Goal: Task Accomplishment & Management: Complete application form

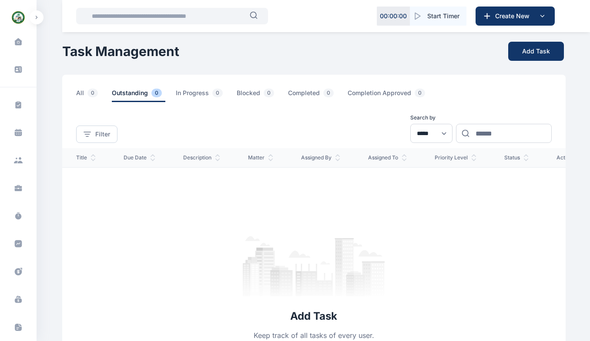
click at [14, 40] on icon at bounding box center [18, 42] width 8 height 8
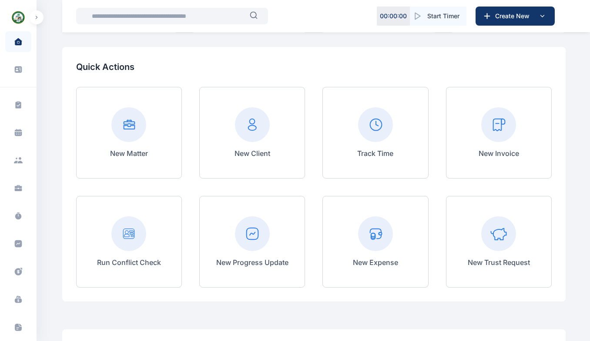
click at [18, 163] on icon at bounding box center [19, 162] width 5 height 3
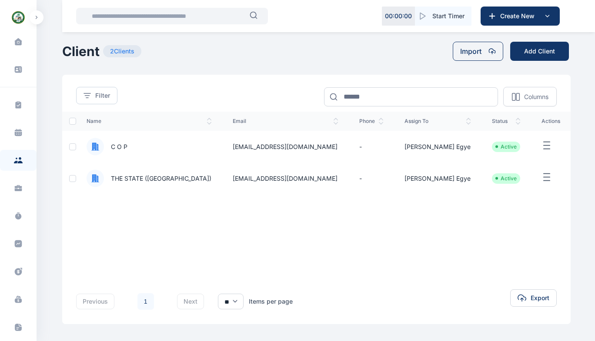
click at [469, 52] on button "Import" at bounding box center [478, 51] width 50 height 19
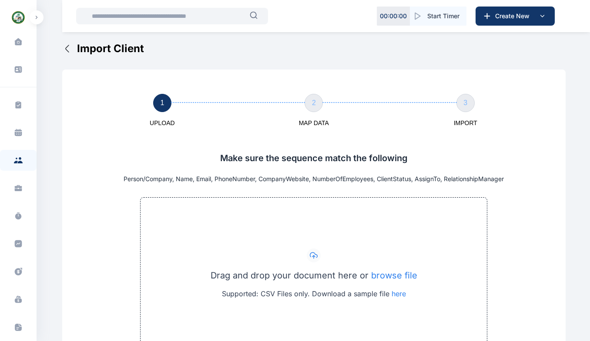
click at [68, 50] on icon "button" at bounding box center [67, 48] width 10 height 10
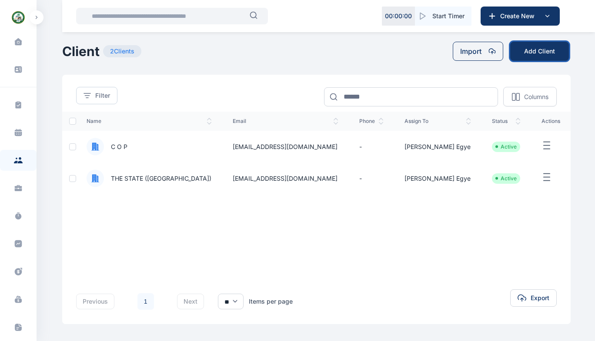
click at [544, 51] on button "Add Client" at bounding box center [539, 51] width 59 height 19
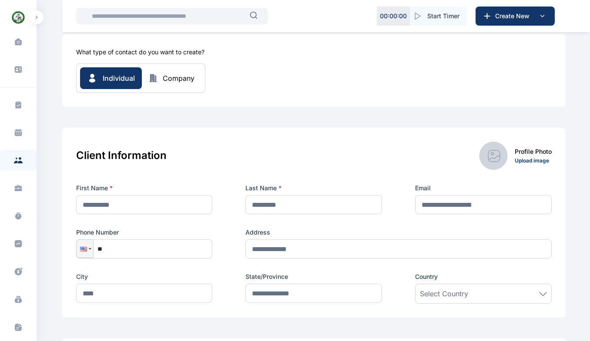
scroll to position [36, 0]
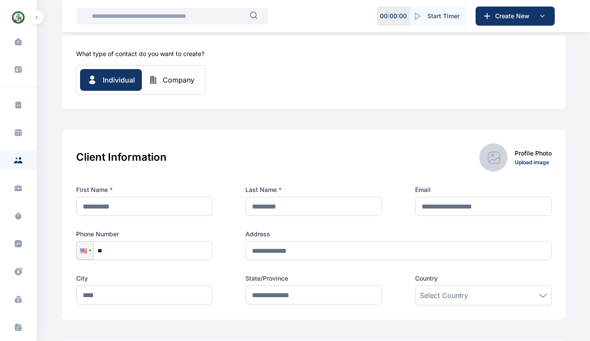
click at [182, 80] on div "Company" at bounding box center [179, 80] width 32 height 10
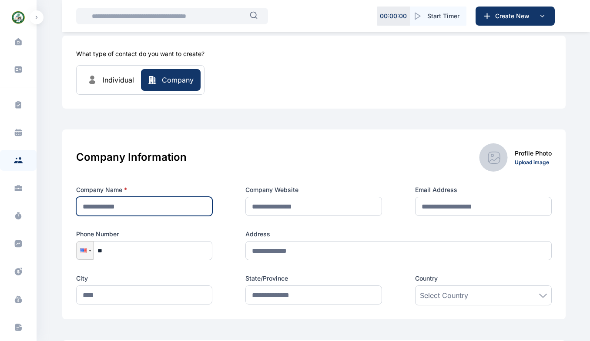
click at [129, 207] on input "text" at bounding box center [144, 206] width 137 height 19
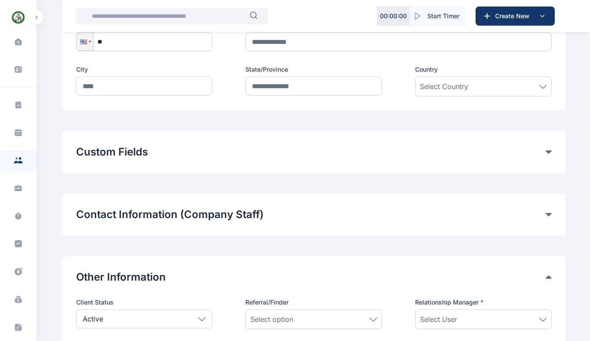
scroll to position [247, 0]
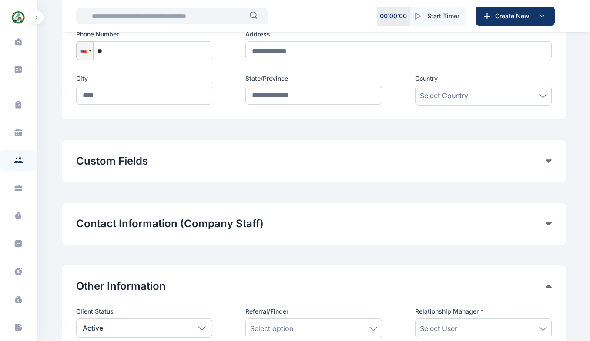
click at [547, 148] on div "Custom Fields Add Custom Fields" at bounding box center [313, 161] width 503 height 42
click at [549, 164] on div "Custom Fields" at bounding box center [313, 161] width 475 height 14
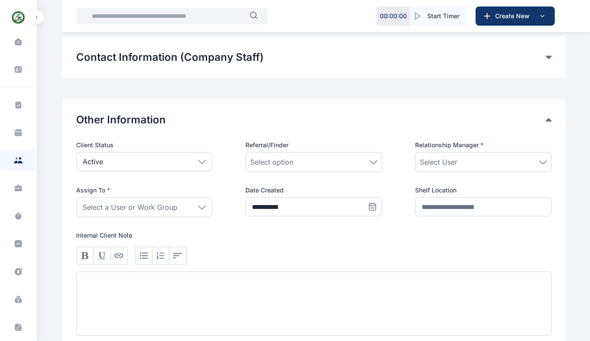
scroll to position [457, 0]
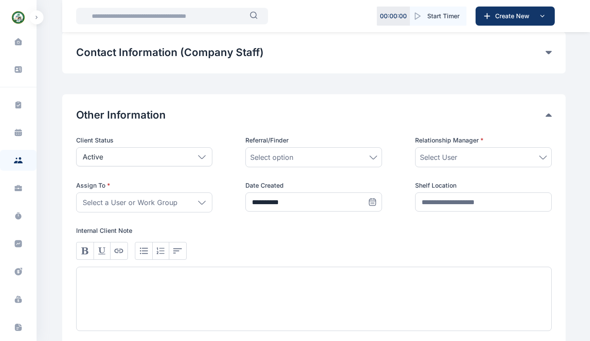
click at [202, 202] on icon at bounding box center [202, 203] width 8 height 4
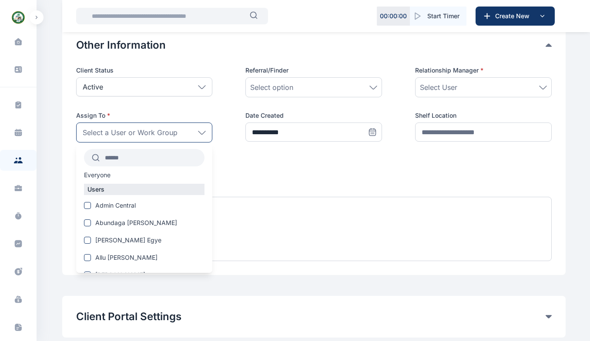
scroll to position [529, 0]
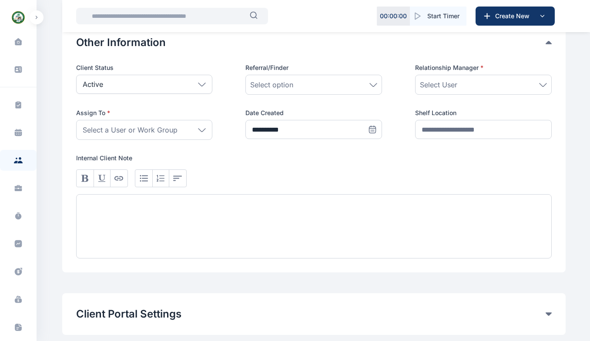
click at [456, 84] on span "Select User" at bounding box center [438, 85] width 37 height 10
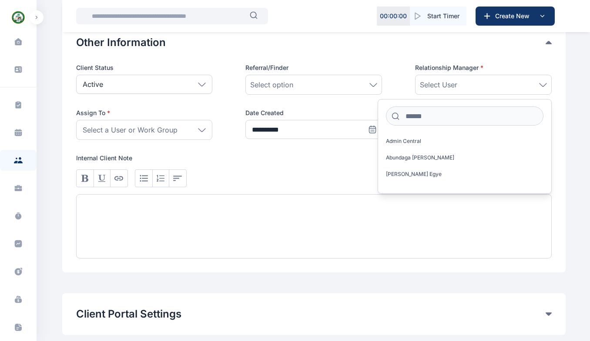
click at [366, 173] on div at bounding box center [313, 179] width 475 height 18
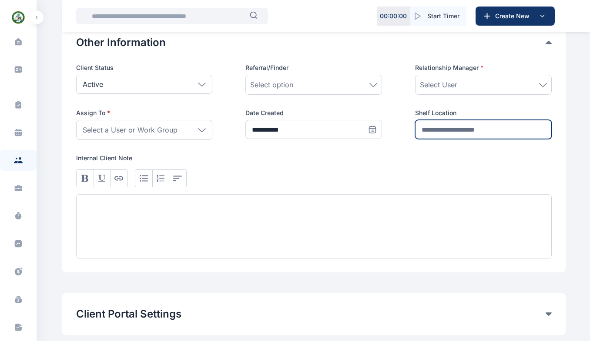
click at [458, 134] on input "text" at bounding box center [483, 129] width 137 height 19
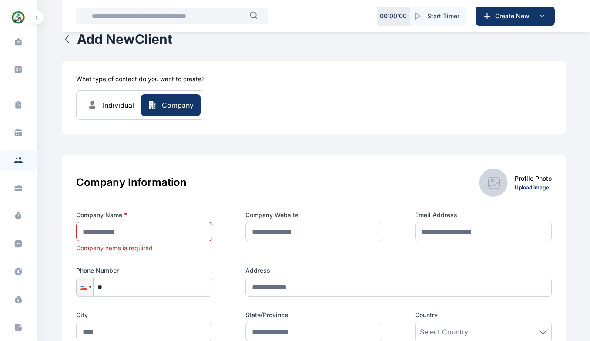
scroll to position [0, 0]
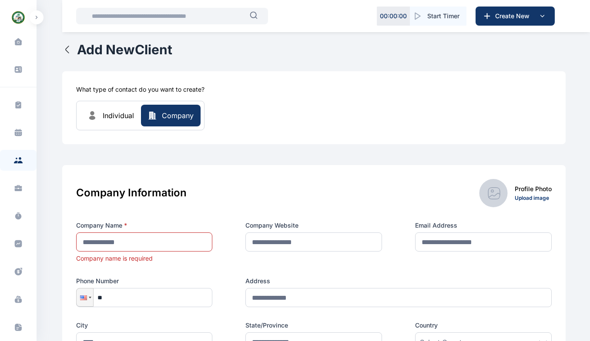
click at [67, 47] on icon "button" at bounding box center [67, 49] width 10 height 10
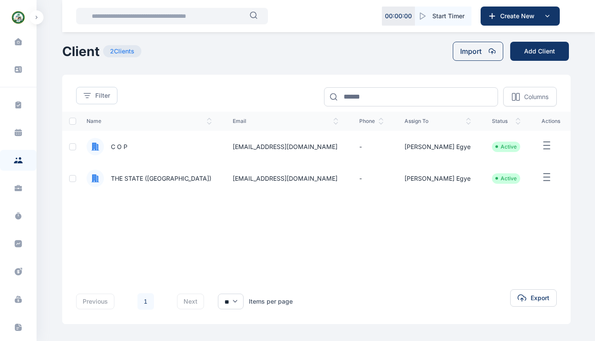
click at [17, 162] on icon at bounding box center [19, 162] width 5 height 3
click at [19, 188] on icon at bounding box center [18, 186] width 7 height 3
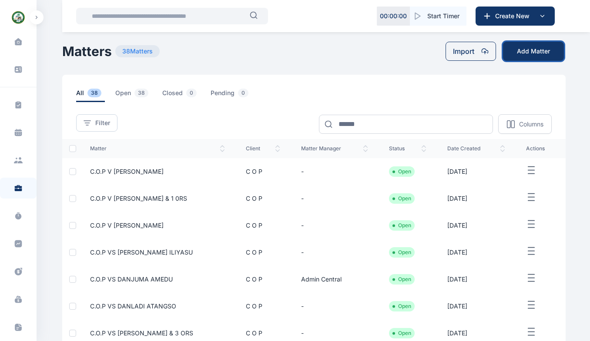
click at [525, 50] on button "Add Matter" at bounding box center [533, 51] width 61 height 19
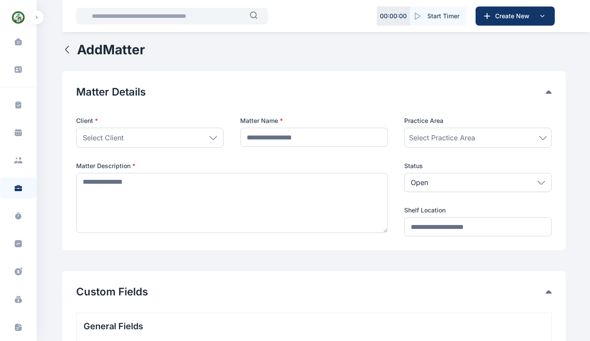
click at [211, 139] on icon at bounding box center [213, 138] width 8 height 4
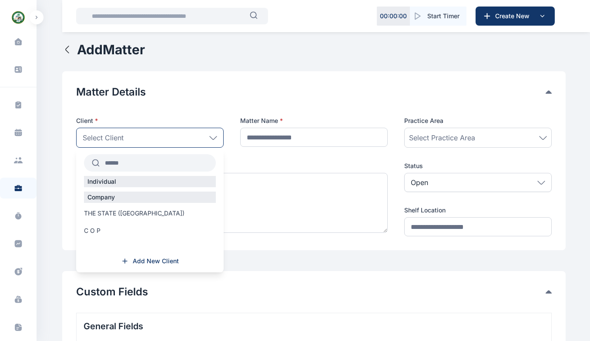
click at [115, 215] on span "THE STATE (Nasarawa)" at bounding box center [134, 213] width 100 height 9
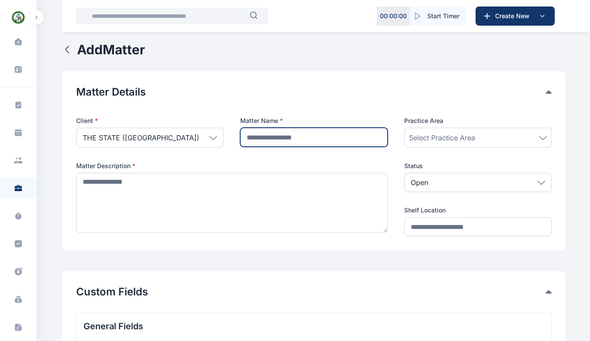
click at [279, 140] on input "text" at bounding box center [313, 137] width 147 height 19
type input "**********"
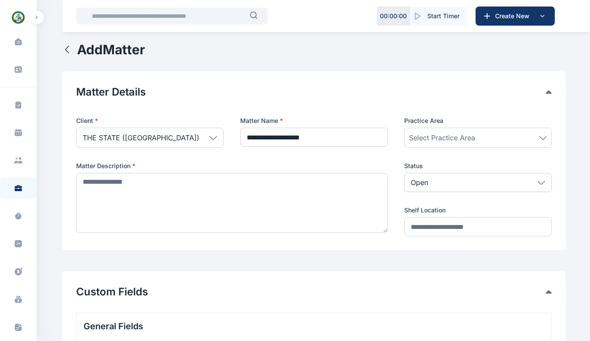
click at [440, 128] on div "Select Practice Area" at bounding box center [477, 138] width 147 height 20
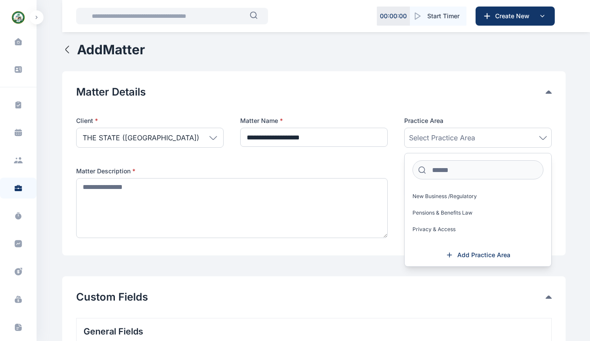
scroll to position [647, 0]
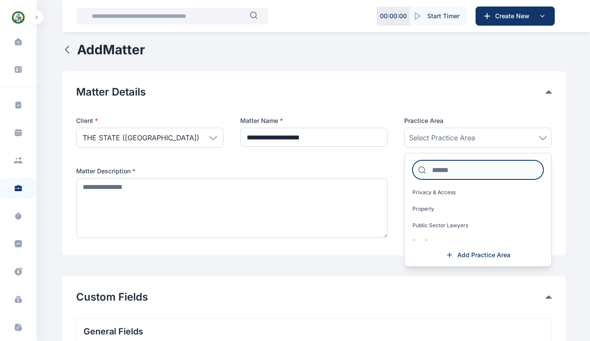
click at [435, 169] on input at bounding box center [477, 169] width 131 height 19
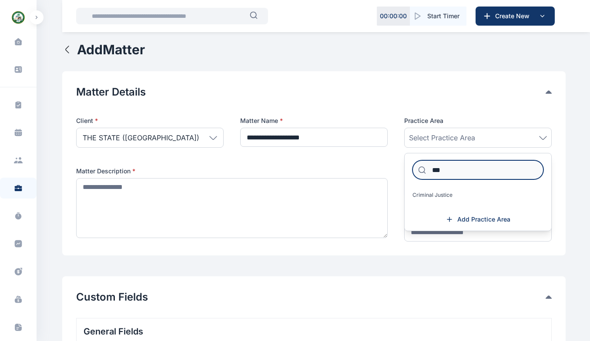
type input "***"
click at [438, 196] on span "Criminal Justice" at bounding box center [432, 195] width 40 height 7
click at [389, 165] on div "**********" at bounding box center [313, 179] width 475 height 125
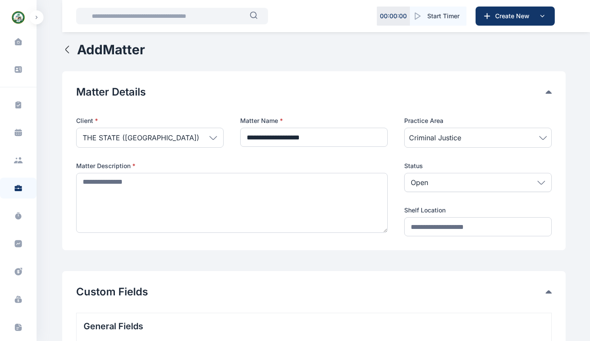
click at [513, 131] on div "Criminal Justice" at bounding box center [477, 138] width 147 height 20
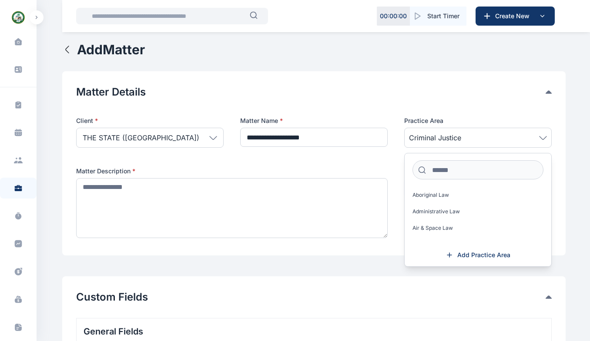
click at [464, 255] on span "Add Practice Area" at bounding box center [483, 255] width 53 height 9
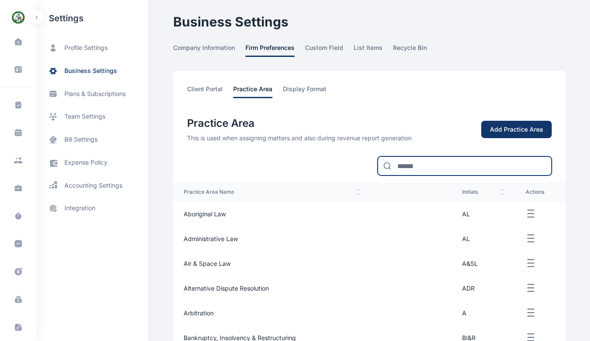
click at [423, 164] on input at bounding box center [465, 166] width 174 height 19
click at [38, 17] on button "button" at bounding box center [37, 17] width 14 height 14
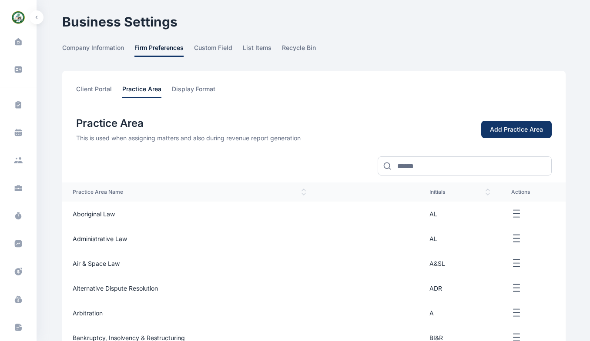
click at [36, 17] on icon "button" at bounding box center [36, 17] width 1 height 3
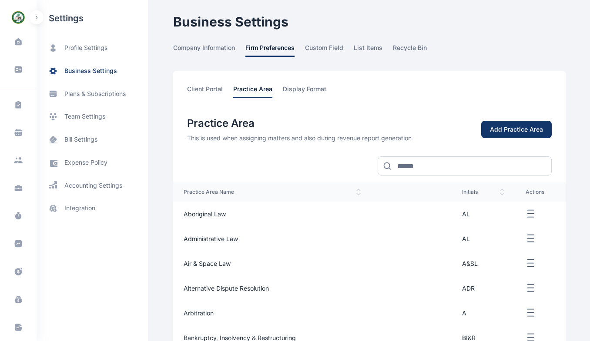
click at [37, 19] on button "button" at bounding box center [37, 17] width 14 height 14
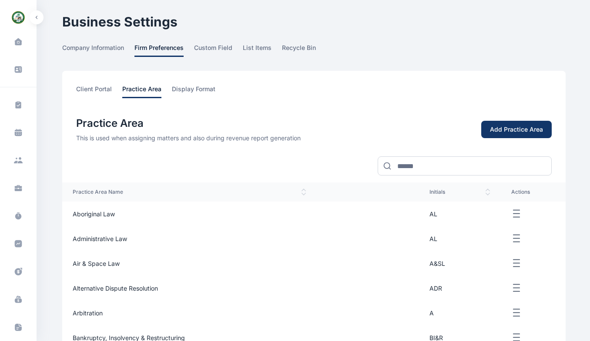
click at [37, 19] on button "button" at bounding box center [37, 17] width 14 height 14
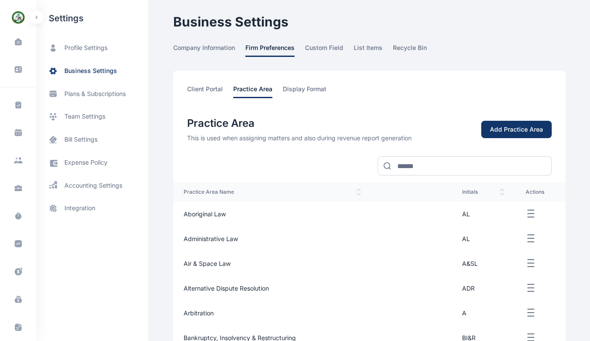
click at [37, 19] on button "button" at bounding box center [37, 17] width 14 height 14
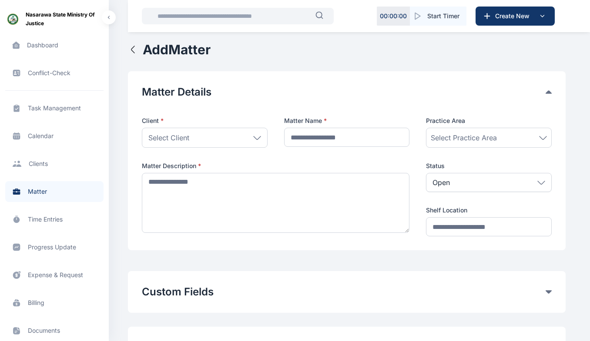
click at [219, 136] on div "Select Client" at bounding box center [205, 138] width 126 height 20
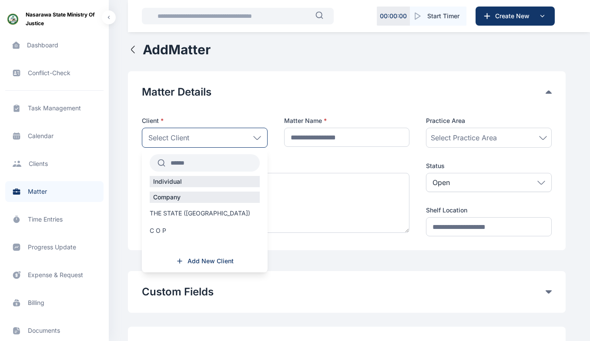
click at [174, 214] on span "THE STATE (Nasarawa)" at bounding box center [200, 213] width 100 height 9
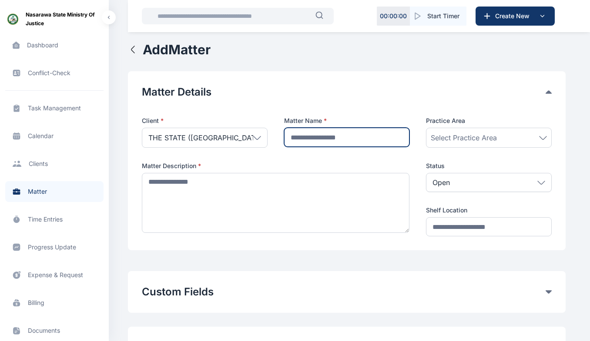
click at [345, 128] on input "text" at bounding box center [347, 137] width 126 height 19
type input "**********"
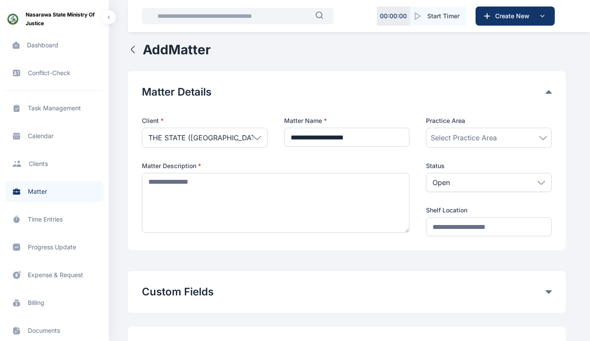
click at [467, 140] on span "Select Practice Area" at bounding box center [464, 138] width 66 height 10
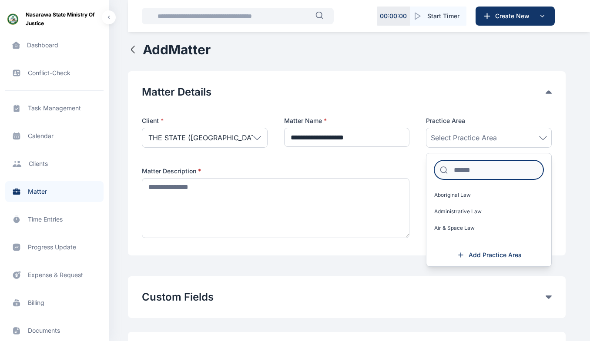
click at [475, 171] on input at bounding box center [488, 169] width 109 height 19
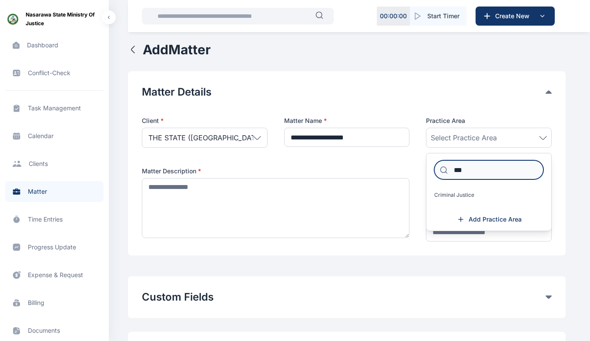
type input "***"
click at [468, 194] on span "Criminal Justice" at bounding box center [454, 195] width 40 height 7
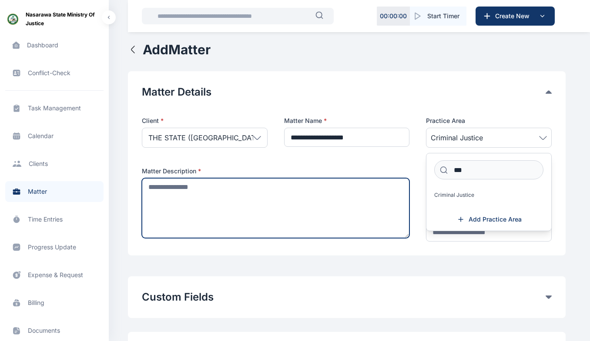
click at [227, 200] on textarea at bounding box center [275, 208] width 267 height 60
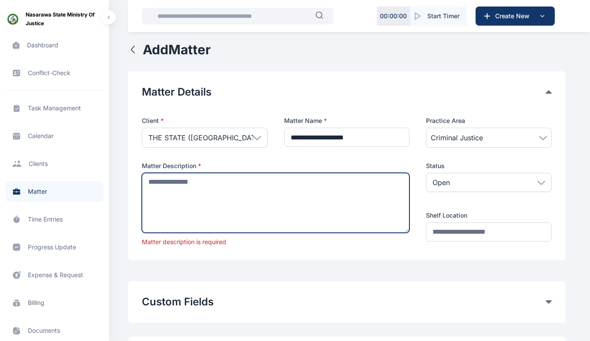
click at [276, 209] on textarea at bounding box center [275, 203] width 267 height 60
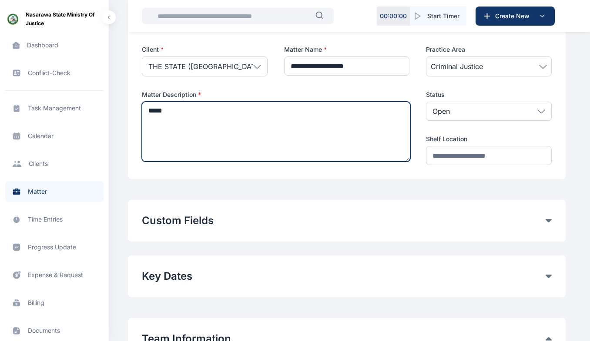
scroll to position [70, 0]
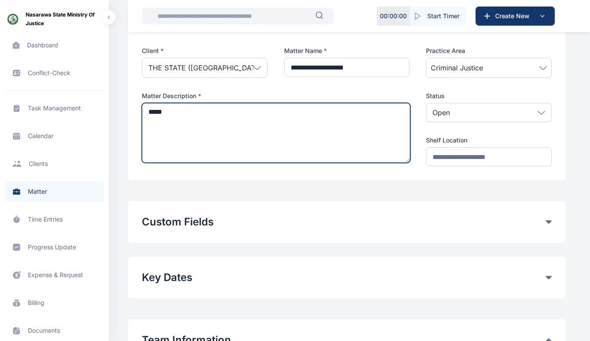
type textarea "*****"
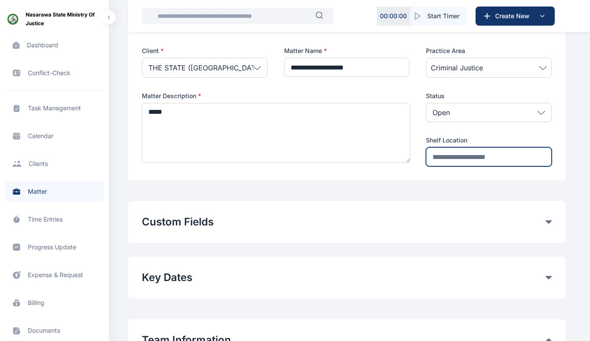
click at [483, 150] on input "text" at bounding box center [489, 156] width 126 height 19
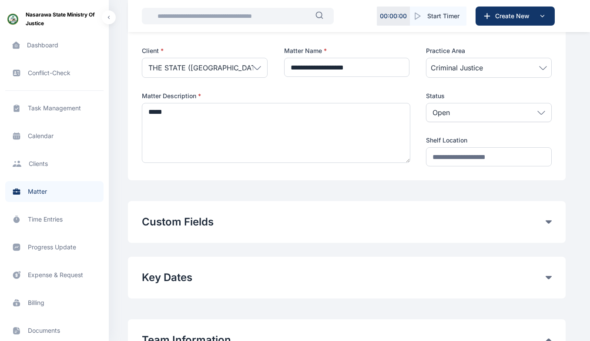
click at [546, 223] on icon at bounding box center [548, 222] width 6 height 3
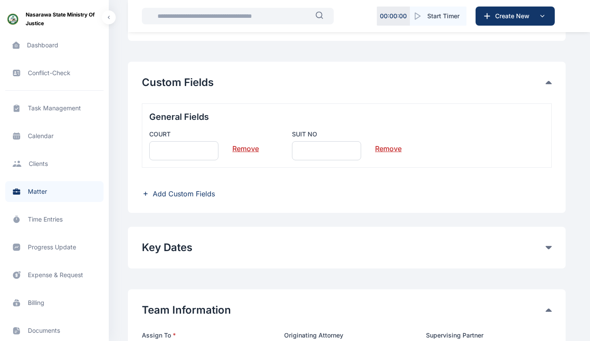
scroll to position [208, 0]
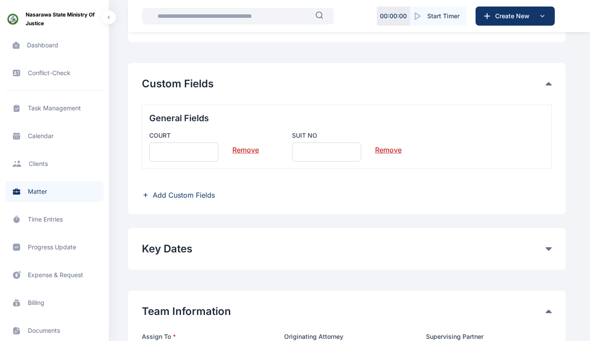
click at [211, 198] on span "Add Custom Fields" at bounding box center [184, 195] width 62 height 10
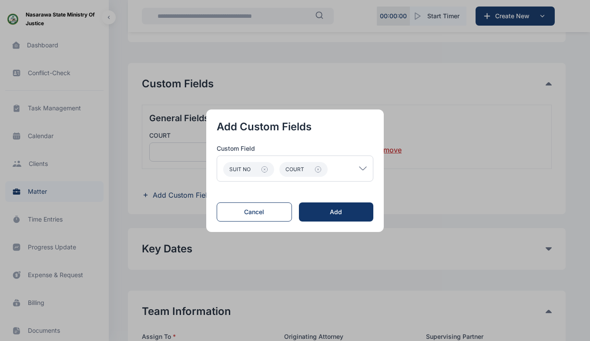
click at [271, 217] on button "Cancel" at bounding box center [254, 212] width 75 height 19
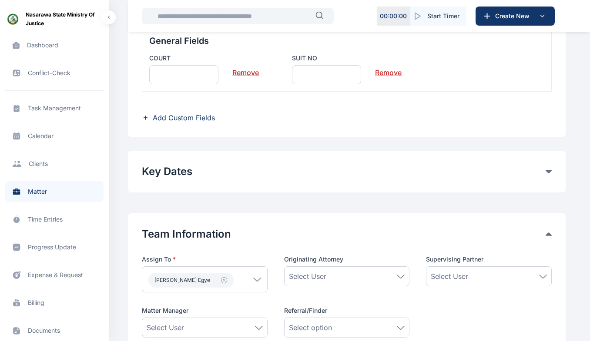
scroll to position [286, 0]
click at [542, 176] on button "Key Dates" at bounding box center [344, 171] width 404 height 14
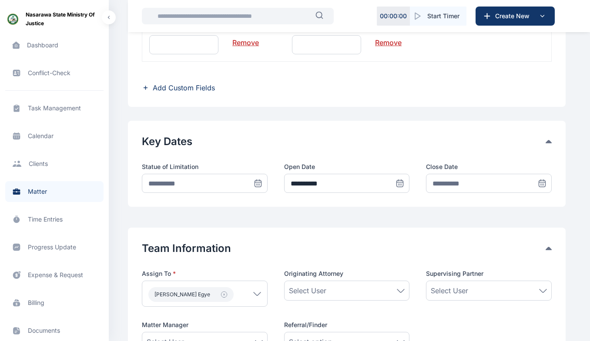
scroll to position [320, 0]
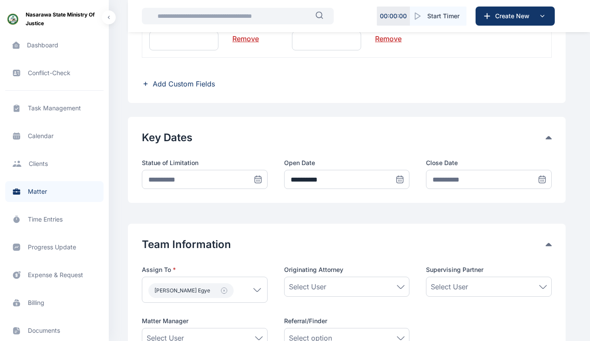
click at [258, 178] on icon at bounding box center [258, 179] width 9 height 9
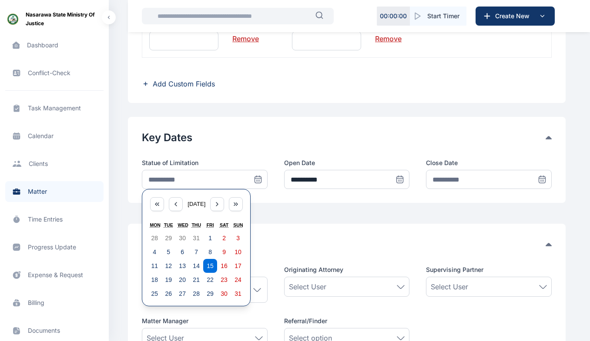
click at [130, 191] on div "**********" at bounding box center [347, 160] width 438 height 86
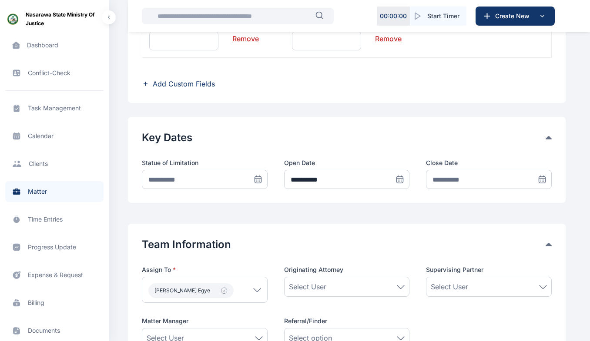
click at [542, 181] on icon at bounding box center [542, 179] width 9 height 9
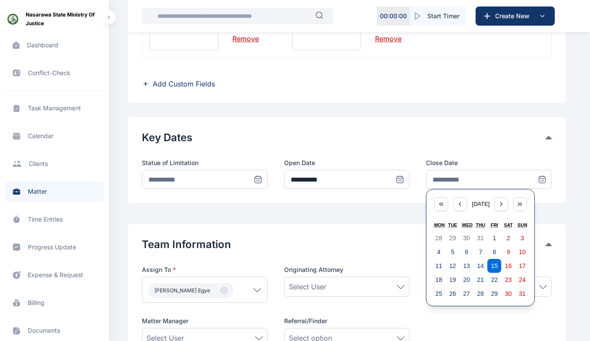
click at [404, 257] on div "Team Information Assign To * Aliyu Usman Egye Users Admin Central Abundaga Nich…" at bounding box center [347, 293] width 410 height 110
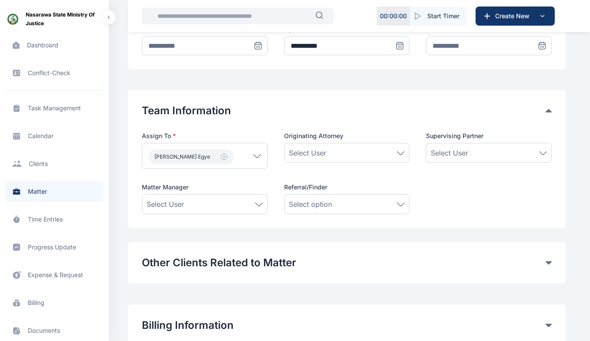
scroll to position [454, 0]
click at [254, 202] on div "Select User" at bounding box center [205, 204] width 116 height 10
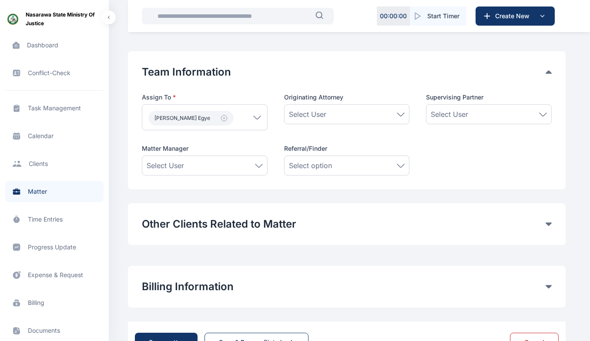
scroll to position [506, 0]
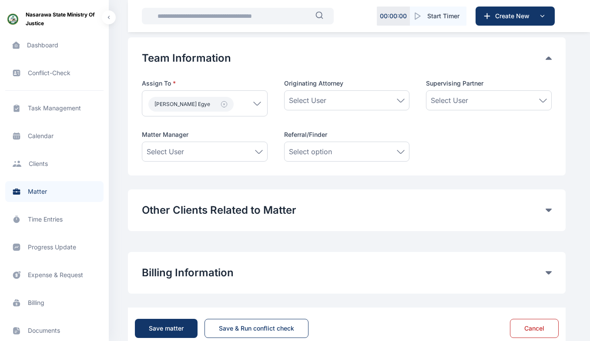
click at [257, 150] on icon at bounding box center [259, 152] width 8 height 4
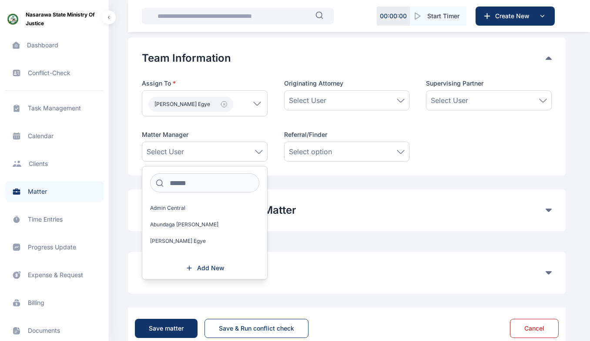
click at [185, 241] on span "Aliyu Usman Egye" at bounding box center [178, 241] width 56 height 7
click at [374, 99] on div "Select User" at bounding box center [347, 100] width 116 height 10
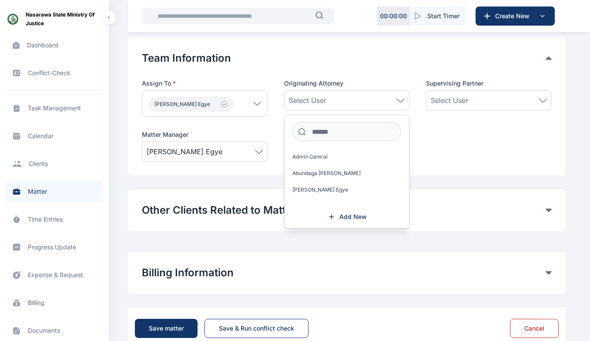
click at [324, 191] on span "Aliyu Usman Egye" at bounding box center [320, 190] width 56 height 7
click at [502, 100] on div "Select User" at bounding box center [489, 100] width 116 height 10
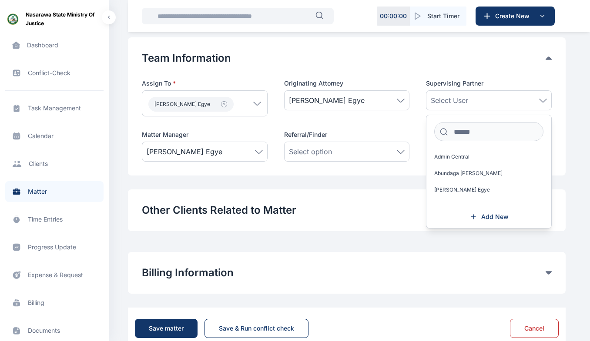
click at [409, 171] on div "Team Information Assign To * Aliyu Usman Egye Users Admin Central Abundaga Nich…" at bounding box center [347, 106] width 438 height 138
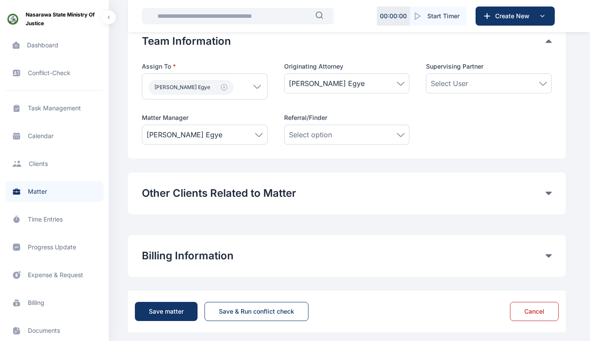
scroll to position [528, 0]
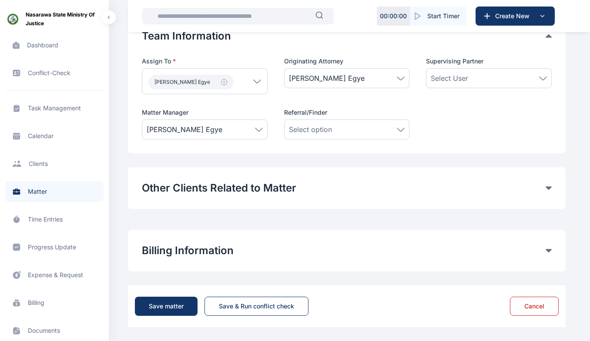
click at [551, 189] on icon at bounding box center [548, 188] width 6 height 3
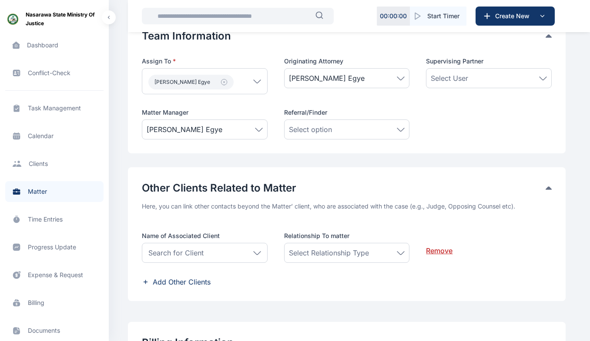
click at [250, 256] on div "Search for Client" at bounding box center [205, 253] width 126 height 20
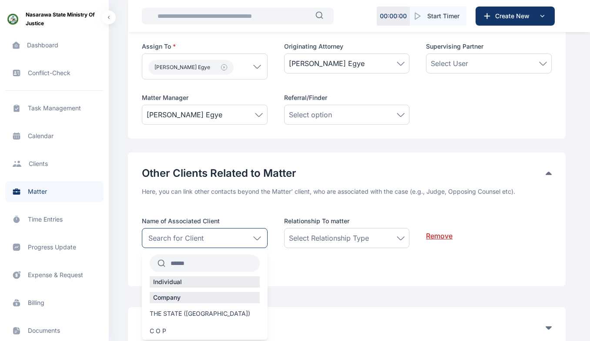
scroll to position [580, 0]
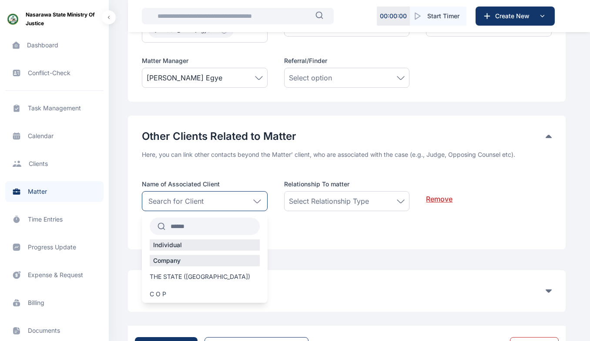
click at [403, 202] on icon at bounding box center [401, 202] width 8 height 4
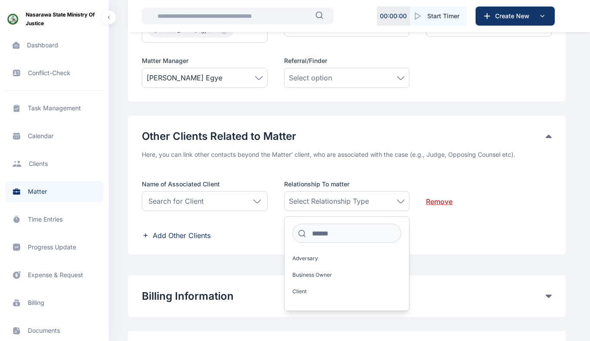
click at [274, 186] on div "Name of Associated Client Search for Client Individual Company THE STATE (Nasar…" at bounding box center [347, 198] width 410 height 37
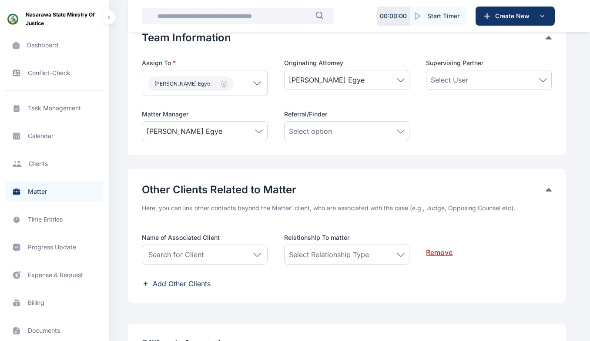
scroll to position [621, 0]
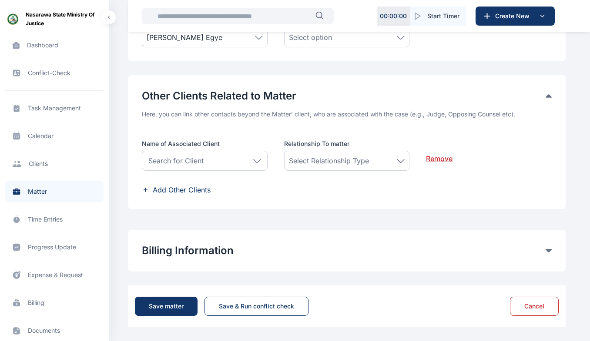
click at [52, 248] on span "Progress Update progress update progress update" at bounding box center [54, 247] width 98 height 21
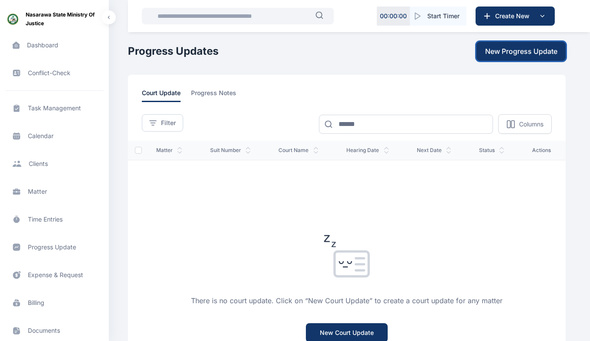
click at [518, 47] on span "New Progress Update" at bounding box center [521, 51] width 72 height 10
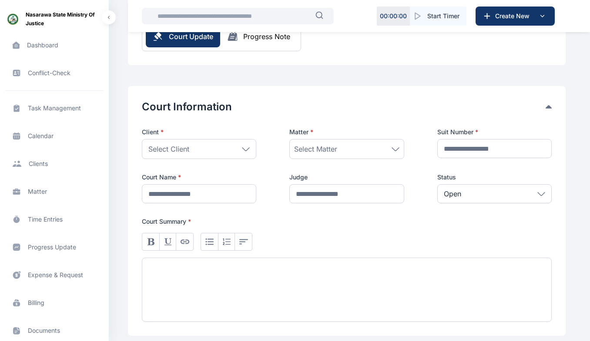
scroll to position [96, 0]
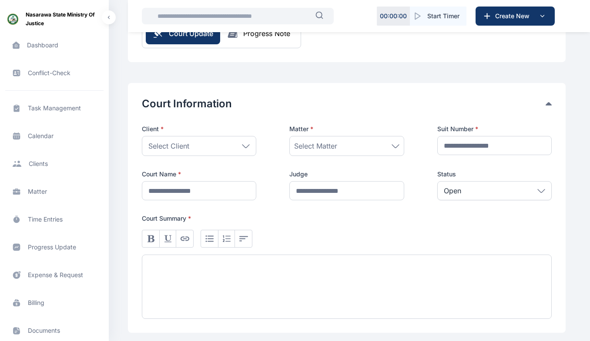
click at [247, 147] on icon at bounding box center [246, 145] width 7 height 3
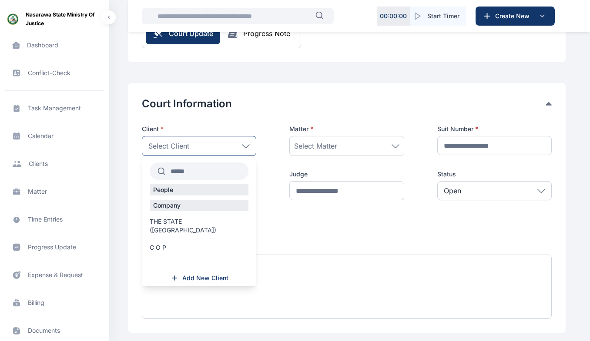
click at [165, 221] on span "THE STATE (Nasarawa)" at bounding box center [199, 225] width 99 height 17
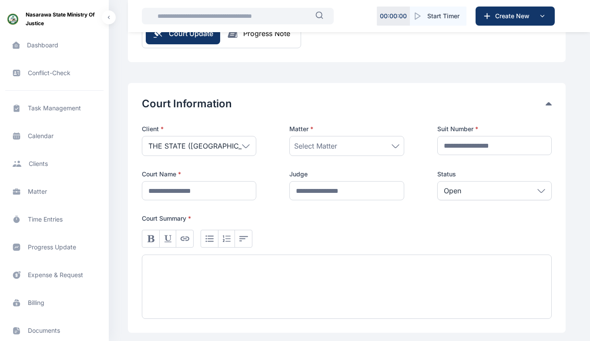
click at [372, 148] on div "Select Matter" at bounding box center [346, 146] width 105 height 10
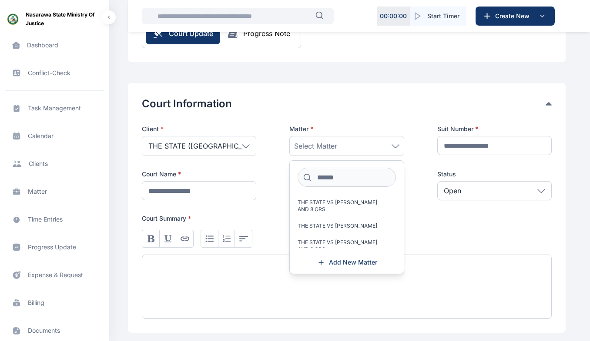
click at [358, 224] on span "THE STATE VS JIBRIN USMAN" at bounding box center [338, 226] width 80 height 7
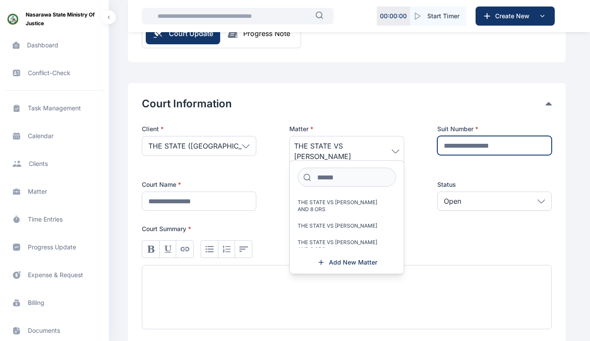
click at [457, 147] on input "text" at bounding box center [494, 145] width 114 height 19
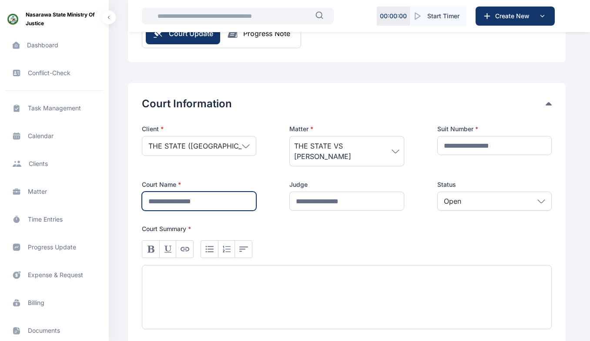
click at [175, 198] on input "text" at bounding box center [199, 201] width 114 height 19
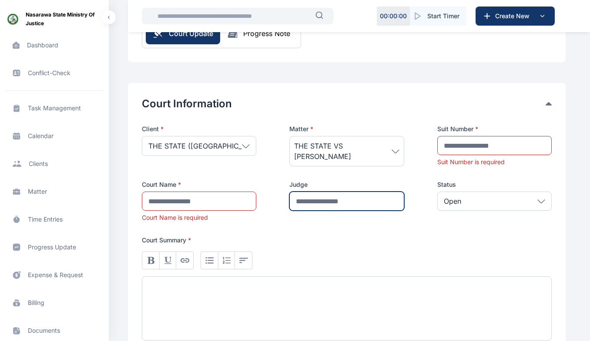
click at [321, 197] on input "text" at bounding box center [346, 201] width 114 height 19
click at [453, 202] on p "Open" at bounding box center [452, 201] width 17 height 10
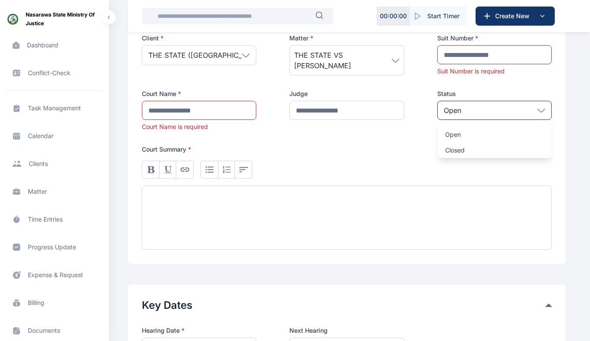
scroll to position [194, 0]
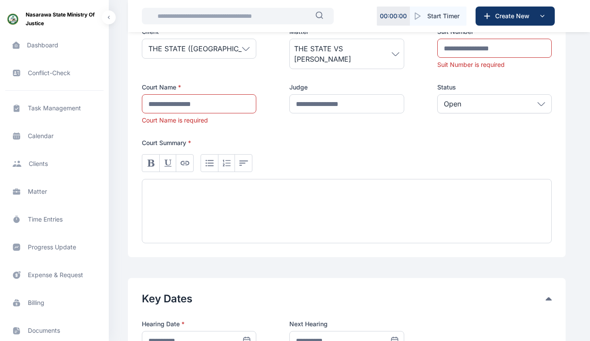
click at [169, 197] on div at bounding box center [347, 211] width 410 height 64
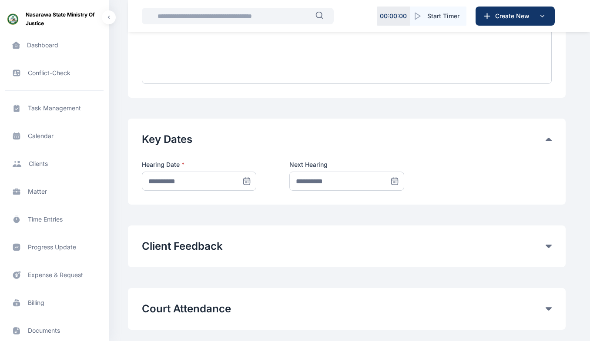
scroll to position [357, 0]
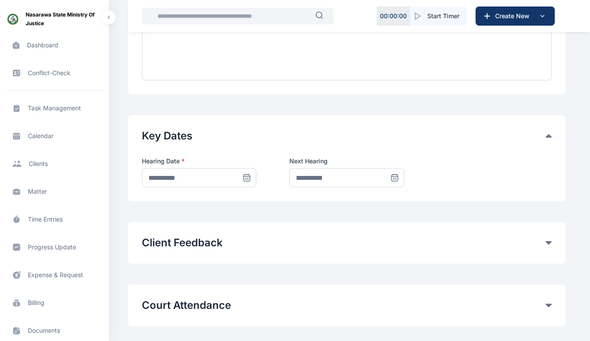
click at [247, 181] on icon at bounding box center [246, 178] width 9 height 9
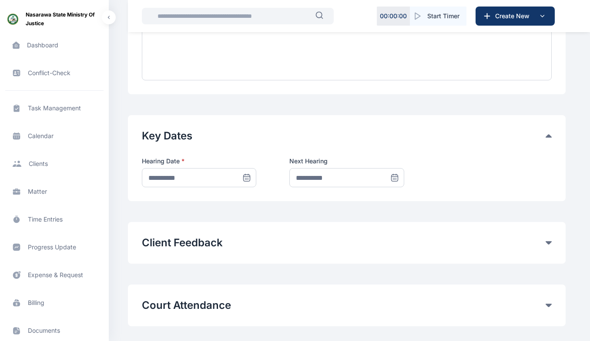
click at [395, 178] on icon at bounding box center [395, 178] width 0 height 0
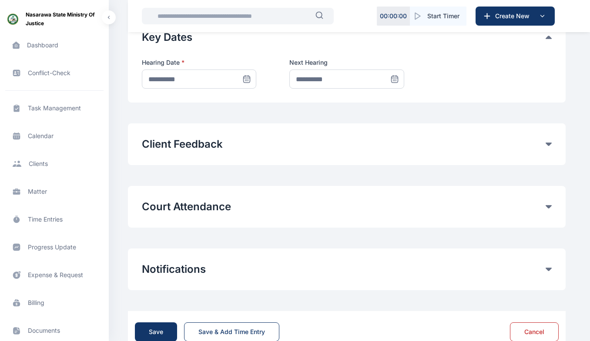
scroll to position [481, 0]
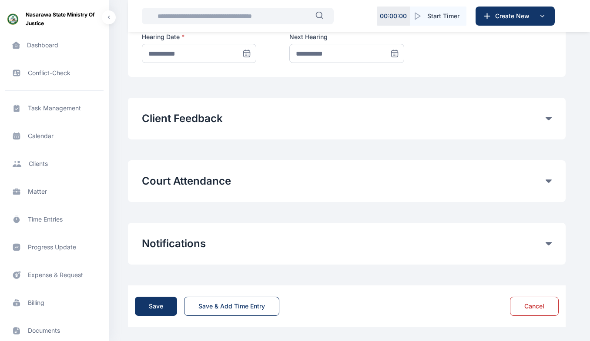
click at [328, 166] on div "Court Attendance Time entries will be automatically logged for Court attendance…" at bounding box center [347, 181] width 438 height 42
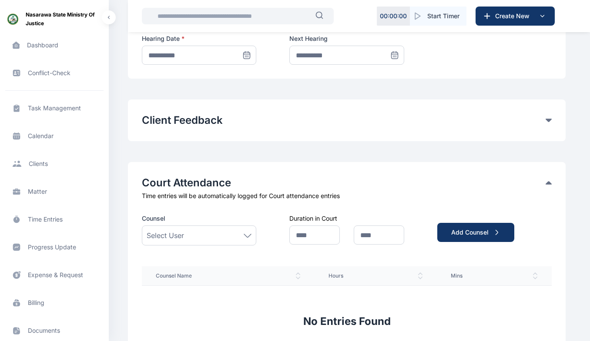
scroll to position [488, 0]
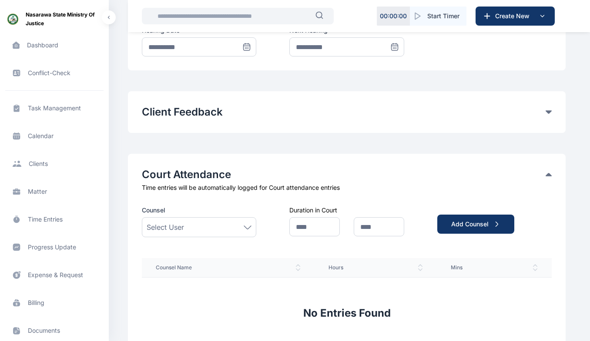
click at [243, 229] on div "Select User" at bounding box center [199, 227] width 105 height 10
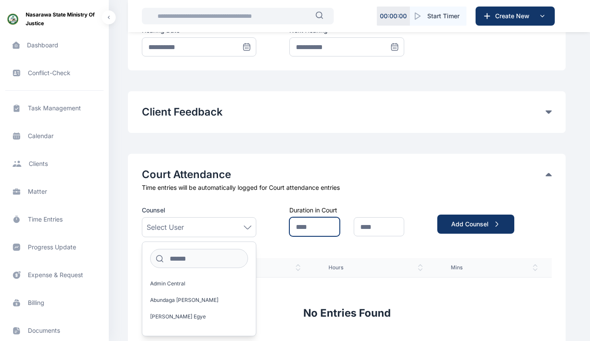
click at [327, 230] on input "text" at bounding box center [314, 226] width 50 height 19
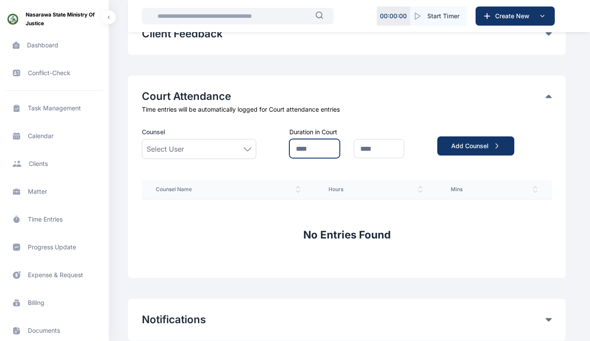
scroll to position [569, 0]
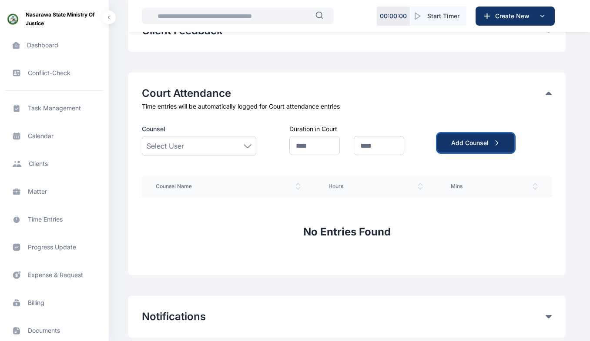
click at [468, 143] on div "Add Counsel" at bounding box center [475, 143] width 49 height 9
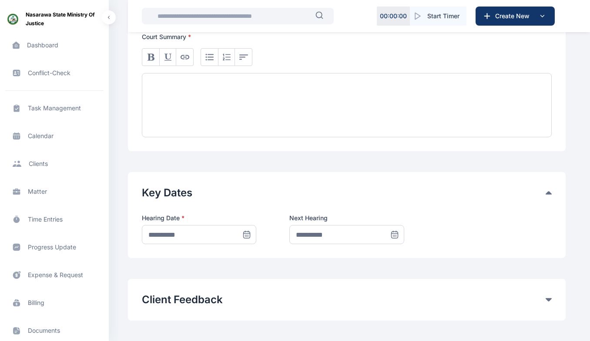
scroll to position [0, 0]
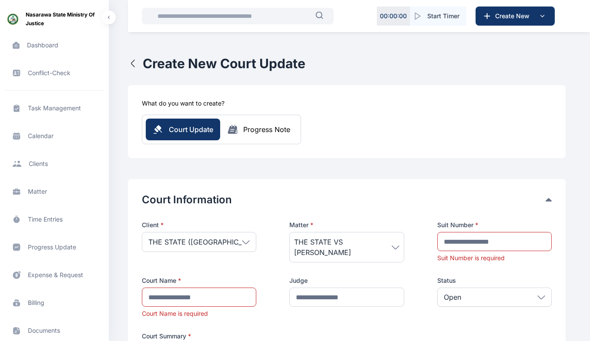
click at [265, 134] on div "Progress Note" at bounding box center [266, 129] width 47 height 10
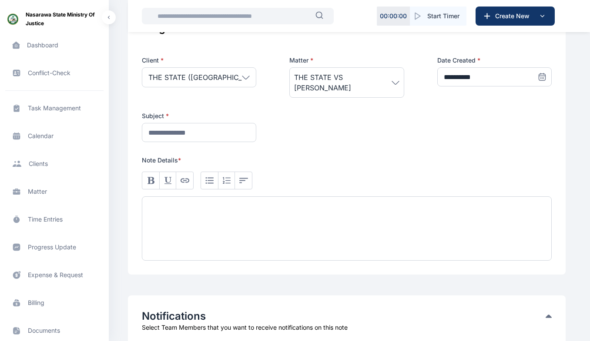
scroll to position [168, 0]
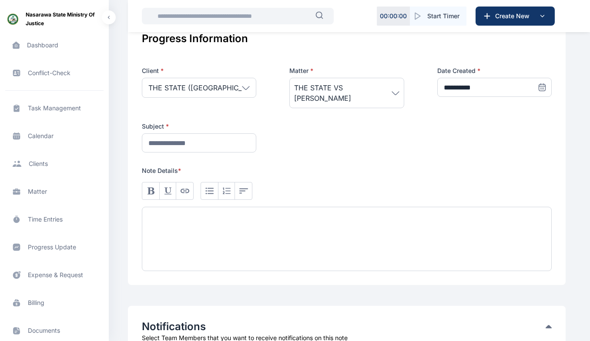
click at [408, 237] on div at bounding box center [347, 239] width 410 height 64
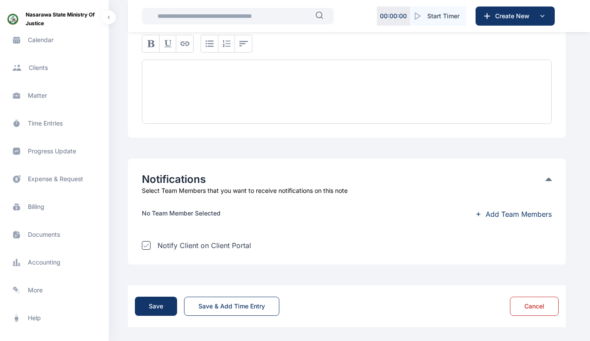
scroll to position [97, 0]
click at [55, 237] on span "Documents documents documents" at bounding box center [54, 234] width 98 height 21
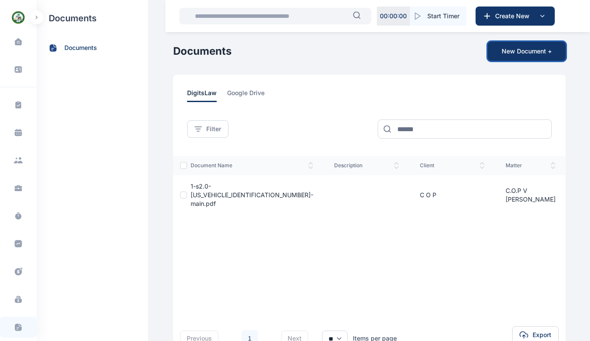
click at [513, 49] on button "New Document +" at bounding box center [527, 51] width 78 height 19
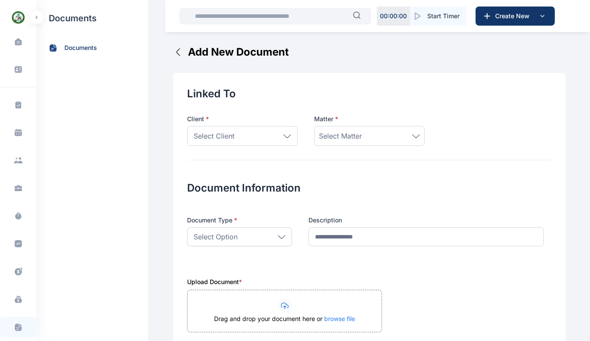
click at [254, 132] on div "Select Client" at bounding box center [242, 136] width 110 height 20
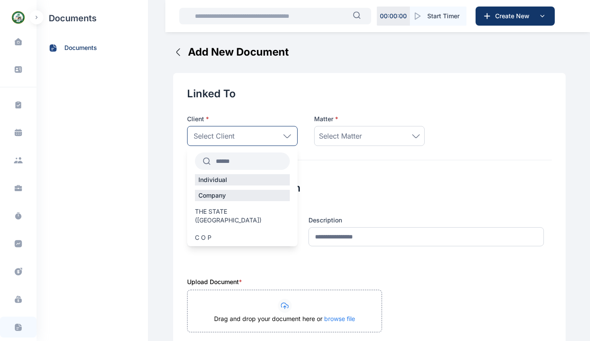
click at [211, 212] on span "THE STATE (Nasarawa)" at bounding box center [242, 215] width 95 height 17
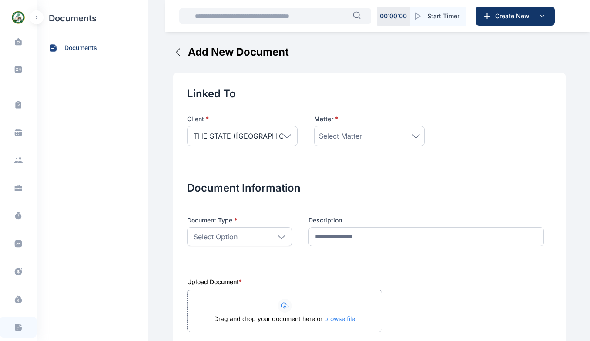
click at [369, 135] on div "Select Matter" at bounding box center [369, 136] width 101 height 10
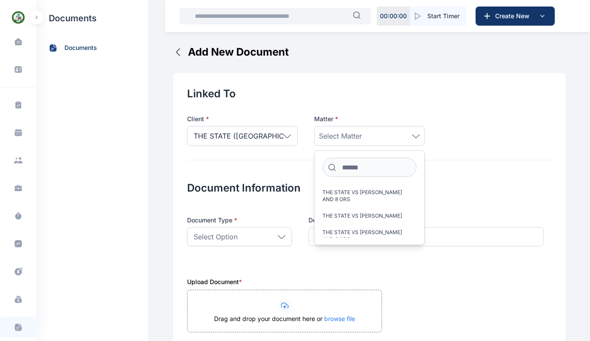
click at [368, 200] on span "THE STATE VS OVEY AUWALU AND 8 ORS" at bounding box center [365, 196] width 87 height 14
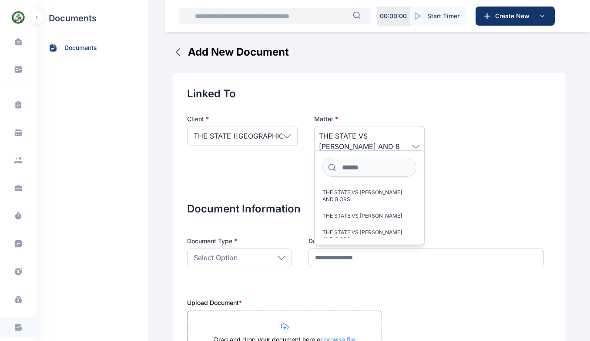
click at [346, 198] on span "THE STATE VS OVEY AUWALU AND 8 ORS" at bounding box center [365, 196] width 87 height 14
click at [267, 185] on div "Document Information Document Type * Select Option Agreements Answers Briefs Cl…" at bounding box center [369, 229] width 364 height 97
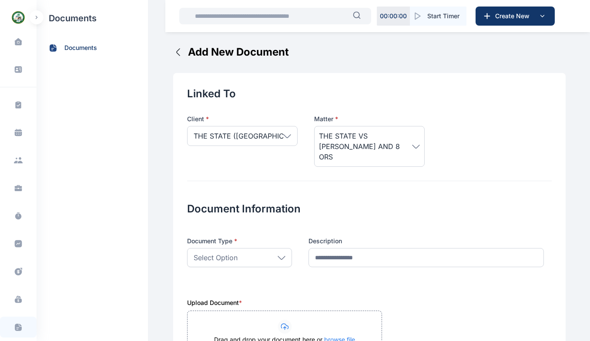
click at [279, 256] on icon at bounding box center [281, 257] width 7 height 3
click at [352, 248] on input "description" at bounding box center [425, 257] width 235 height 19
click at [17, 104] on icon at bounding box center [18, 104] width 6 height 7
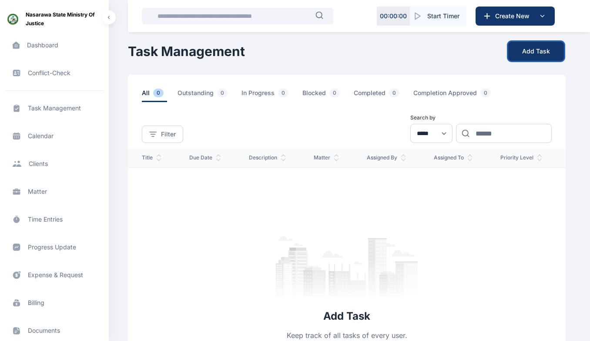
click at [538, 50] on button "Add Task" at bounding box center [536, 51] width 56 height 19
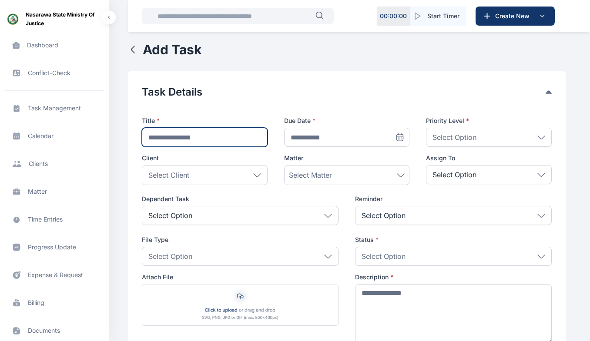
click at [191, 138] on input "text" at bounding box center [205, 137] width 126 height 19
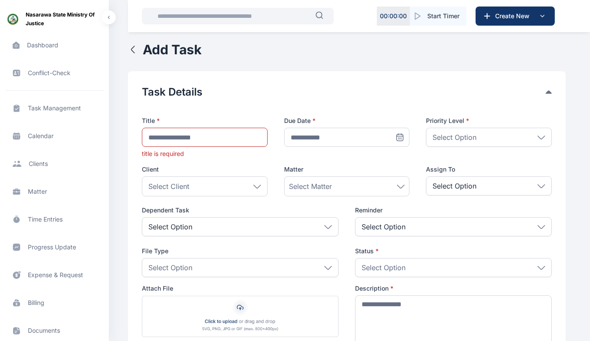
click at [445, 137] on p "Select Option" at bounding box center [454, 137] width 44 height 10
click at [251, 181] on div "Select Client" at bounding box center [205, 187] width 126 height 20
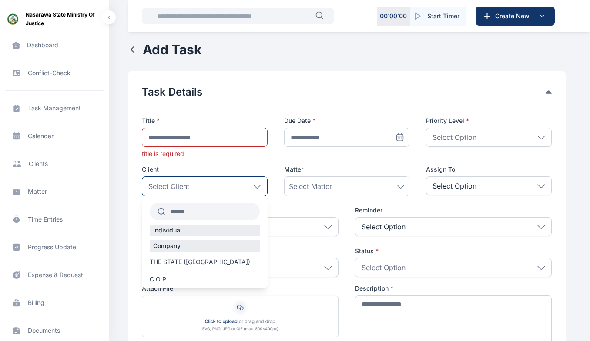
click at [194, 265] on span "THE STATE (Nasarawa)" at bounding box center [200, 262] width 100 height 9
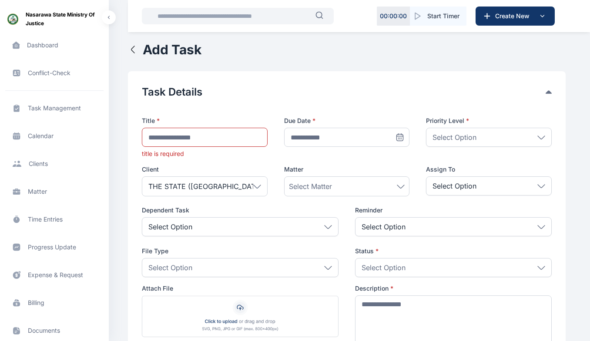
click at [336, 187] on div "Select Matter" at bounding box center [347, 186] width 116 height 10
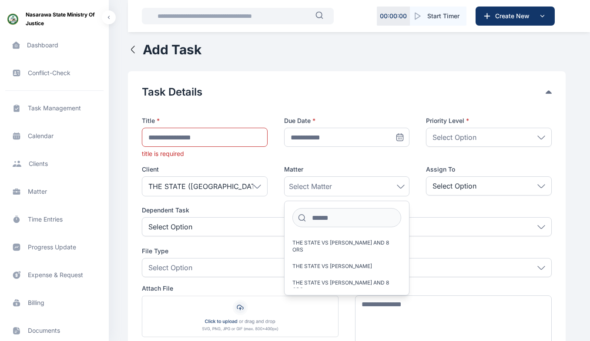
click at [440, 186] on p "Select Option" at bounding box center [454, 186] width 44 height 10
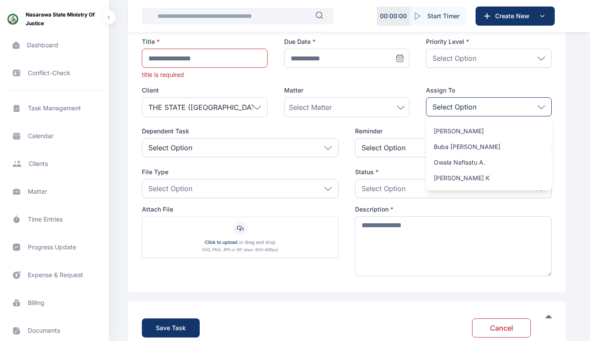
scroll to position [85, 0]
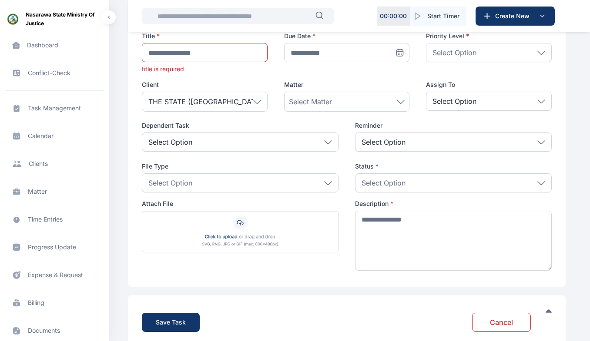
click at [213, 147] on div "Select Option" at bounding box center [240, 142] width 197 height 19
click at [251, 140] on div "Select Option" at bounding box center [240, 142] width 197 height 19
click at [393, 144] on p "Select Option" at bounding box center [383, 142] width 44 height 10
click at [267, 179] on div "Select Option" at bounding box center [240, 183] width 197 height 19
click at [348, 205] on div "Attach File Description *" at bounding box center [347, 237] width 410 height 74
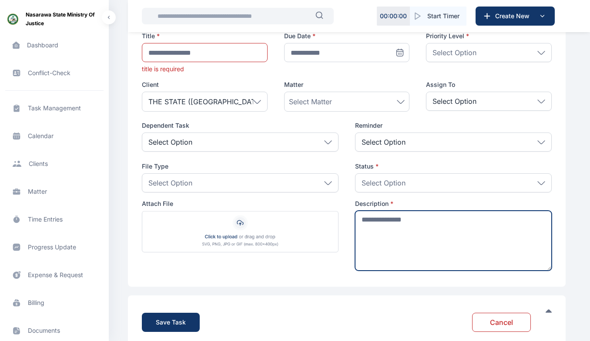
click at [396, 229] on textarea at bounding box center [453, 241] width 197 height 60
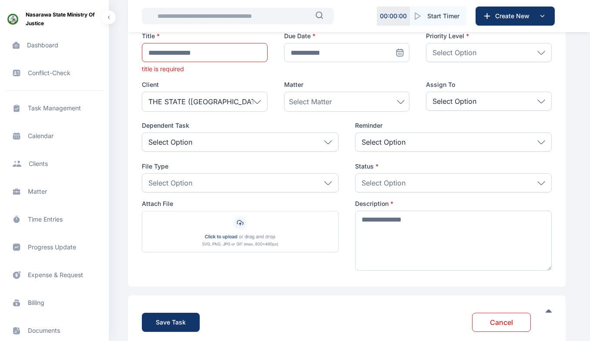
click at [343, 226] on div "Attach File Description *" at bounding box center [347, 237] width 410 height 74
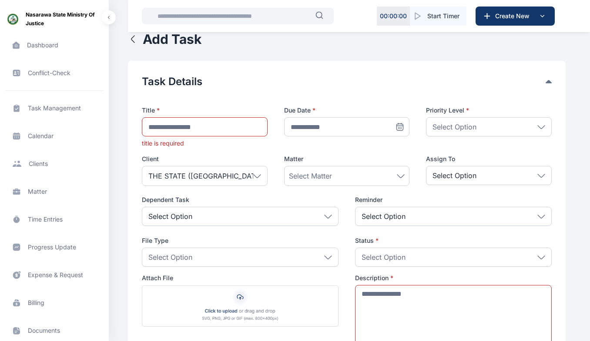
scroll to position [0, 0]
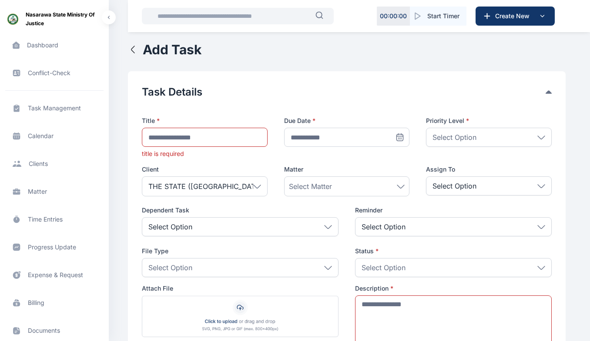
click at [47, 136] on span "Calendar calendar calendar" at bounding box center [54, 136] width 98 height 21
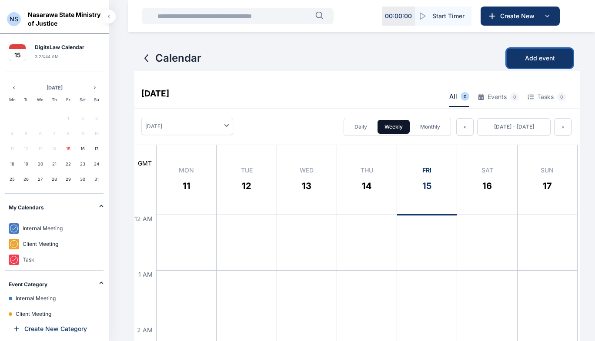
click at [542, 58] on span "Add event" at bounding box center [540, 58] width 30 height 9
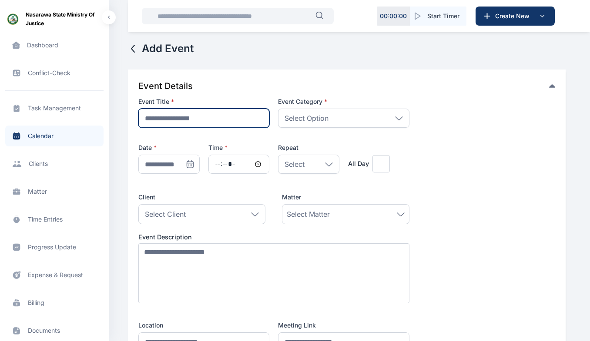
click at [192, 119] on input "text" at bounding box center [203, 118] width 131 height 19
type input "*********"
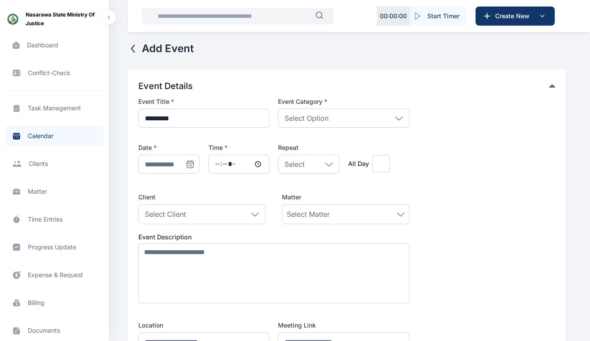
click at [316, 116] on p "Select Option" at bounding box center [306, 118] width 44 height 10
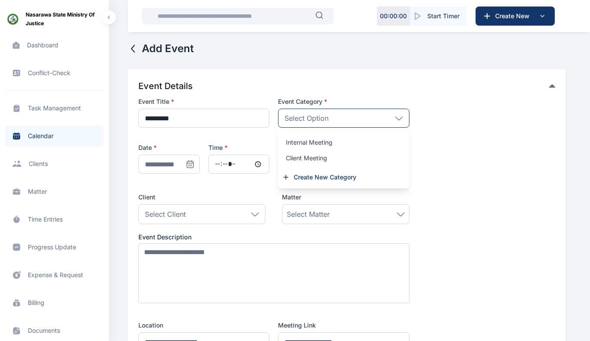
click at [330, 144] on p "Internal Meeting" at bounding box center [343, 142] width 115 height 9
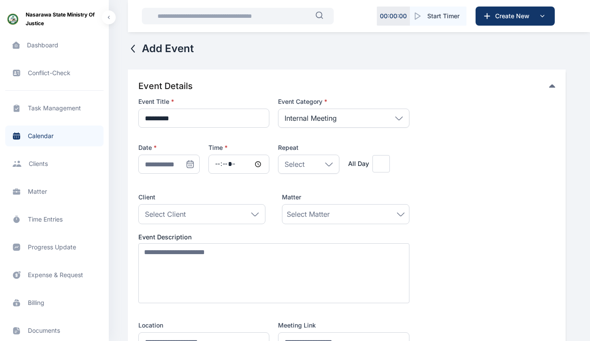
click at [190, 164] on icon at bounding box center [190, 164] width 6 height 0
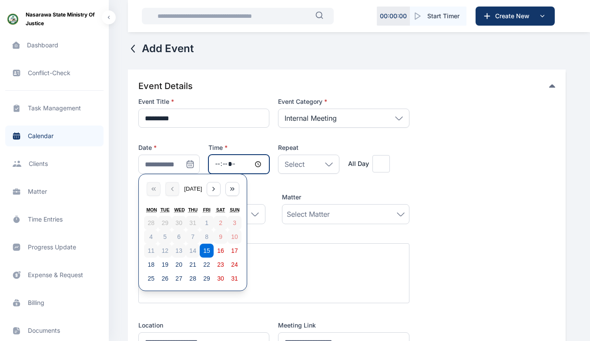
click at [258, 164] on input "time" at bounding box center [238, 164] width 61 height 19
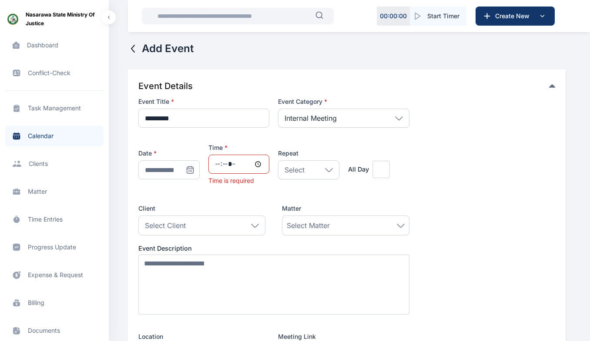
click at [317, 162] on div "Select" at bounding box center [308, 169] width 61 height 19
click at [224, 224] on div "Select Client" at bounding box center [201, 226] width 127 height 20
click at [334, 221] on div "Select Matter" at bounding box center [345, 226] width 117 height 10
click at [248, 203] on div "**********" at bounding box center [273, 230] width 271 height 266
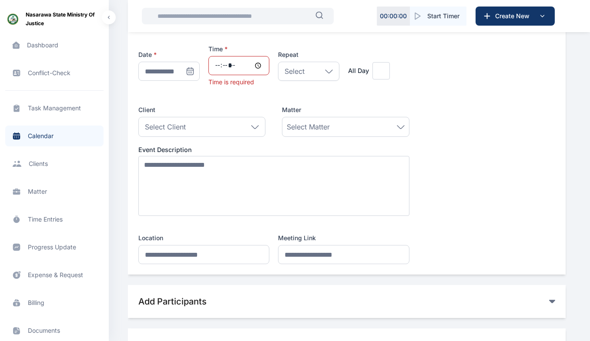
scroll to position [99, 0]
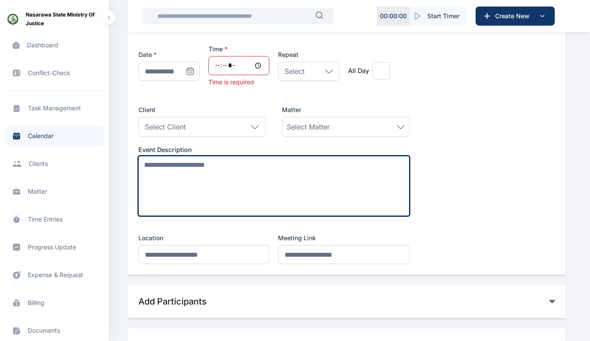
click at [256, 178] on textarea at bounding box center [273, 186] width 271 height 60
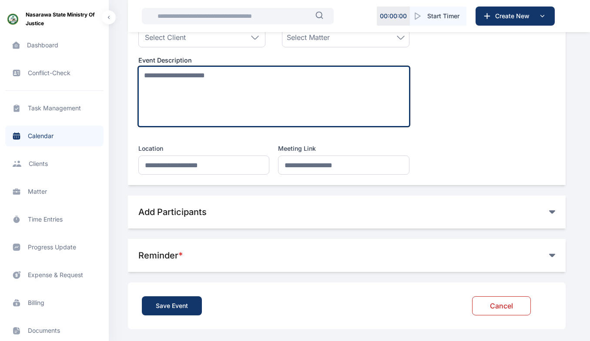
scroll to position [191, 0]
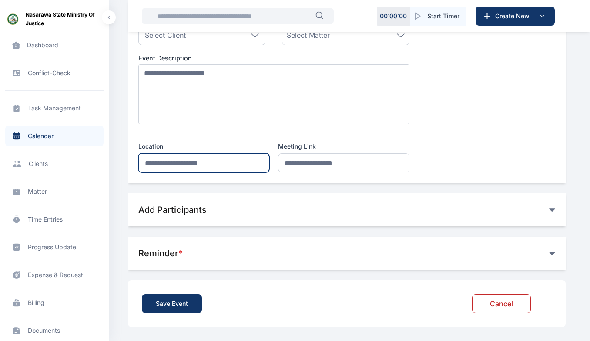
click at [170, 163] on input "text" at bounding box center [203, 163] width 131 height 19
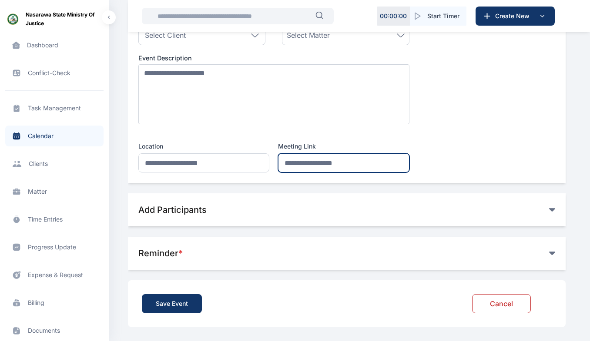
click at [309, 163] on input "url" at bounding box center [343, 163] width 131 height 19
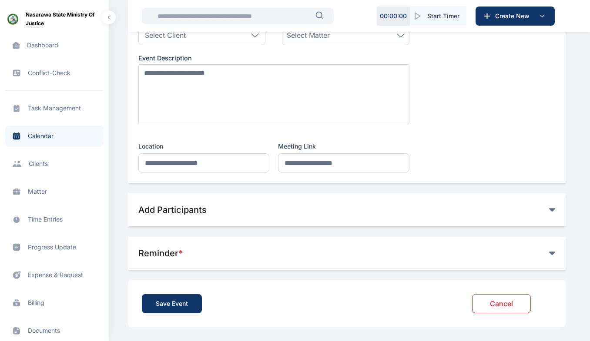
click at [251, 140] on div "**********" at bounding box center [273, 40] width 271 height 266
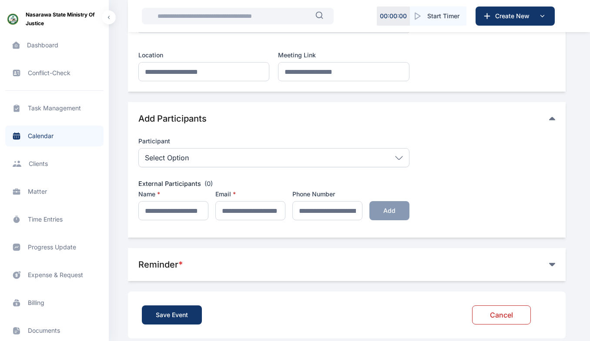
scroll to position [283, 0]
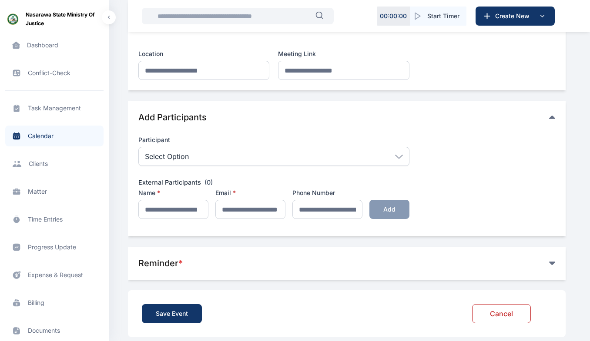
click at [398, 157] on icon at bounding box center [399, 157] width 8 height 4
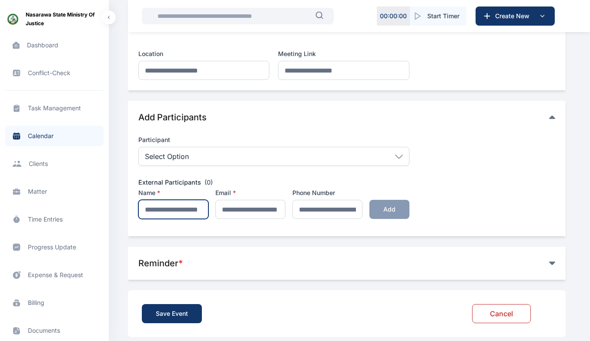
click at [168, 210] on input "text" at bounding box center [173, 209] width 70 height 19
click at [262, 208] on input "email" at bounding box center [250, 209] width 70 height 19
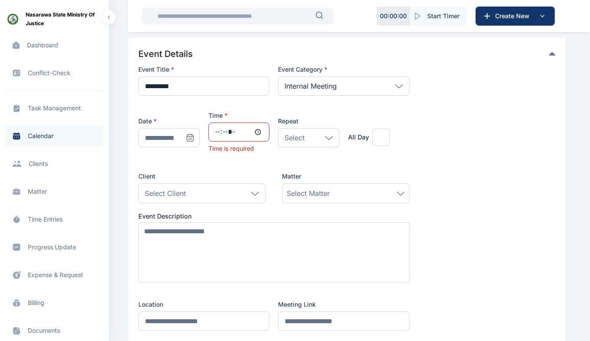
scroll to position [0, 0]
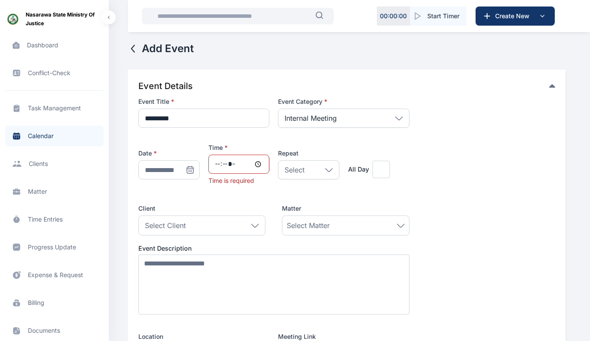
click at [66, 277] on span "Expense & Request expense & request expense & request" at bounding box center [54, 275] width 98 height 21
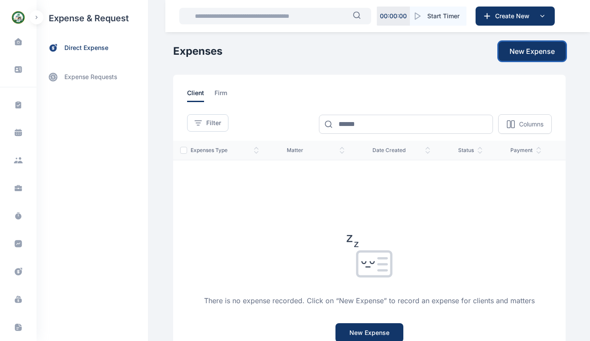
click at [538, 53] on span "New Expense" at bounding box center [531, 51] width 45 height 10
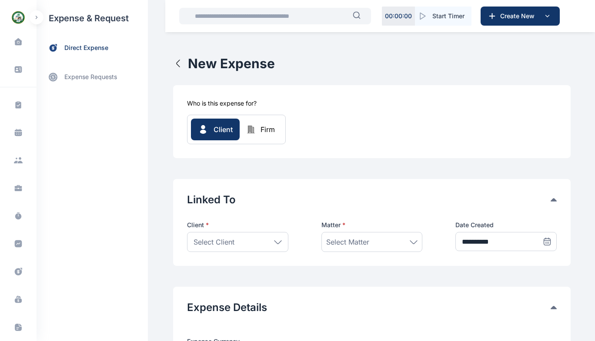
type input "*"
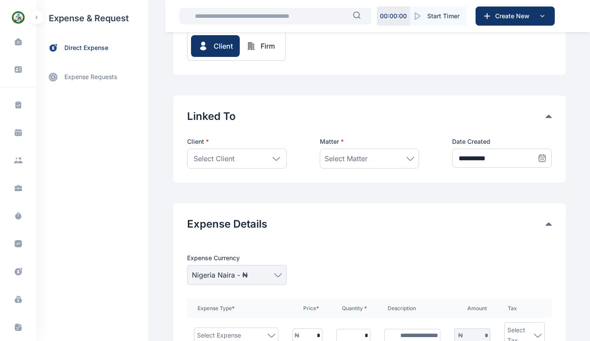
scroll to position [85, 0]
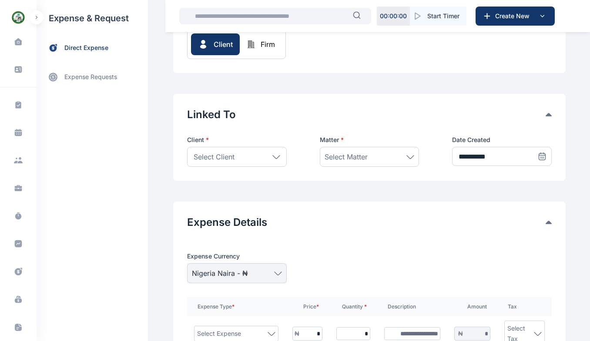
click at [272, 156] on icon at bounding box center [276, 157] width 8 height 4
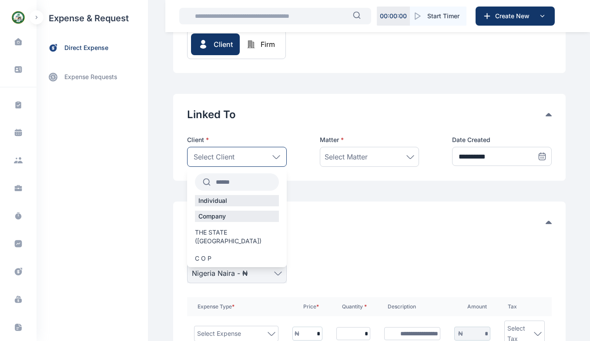
click at [221, 231] on span "THE STATE (Nasarawa)" at bounding box center [237, 236] width 84 height 17
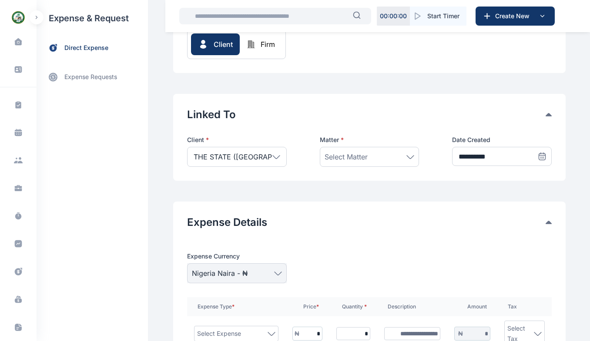
click at [410, 157] on icon at bounding box center [410, 157] width 8 height 4
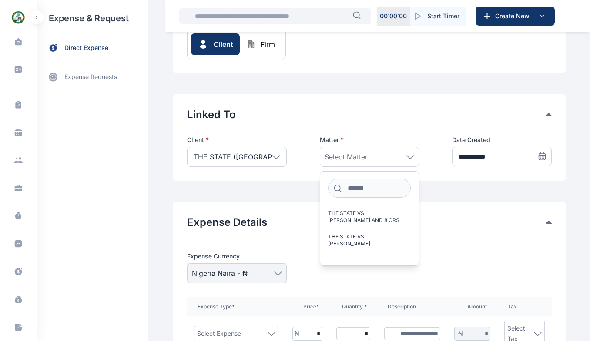
click at [364, 215] on span "THE STATE VS OVEY AUWALU AND 8 ORS" at bounding box center [366, 217] width 76 height 14
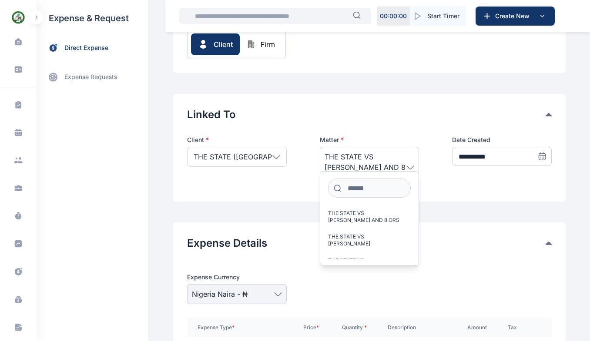
click at [286, 181] on div "Linked To Client * THE STATE (Nasarawa) Individual Company THE STATE (Nasarawa)…" at bounding box center [369, 148] width 392 height 108
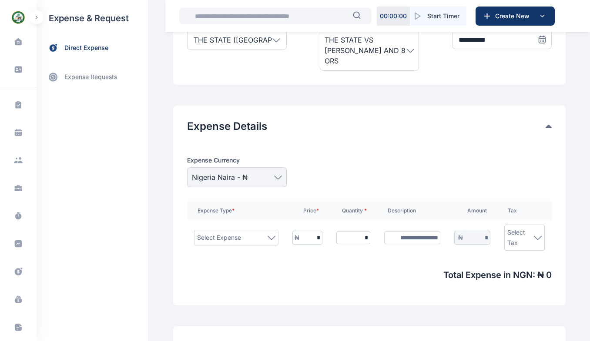
scroll to position [203, 0]
click at [267, 236] on icon at bounding box center [271, 238] width 8 height 4
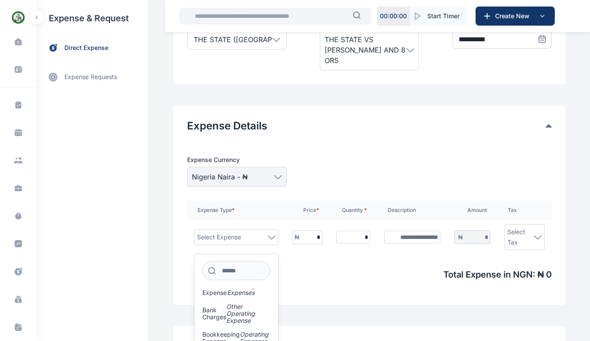
scroll to position [42, 0]
click at [299, 231] on input "*" at bounding box center [310, 237] width 23 height 13
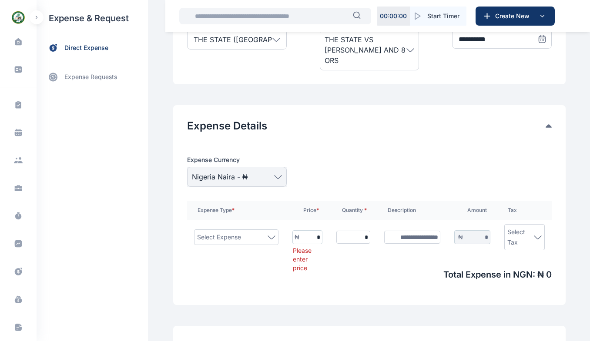
click at [402, 231] on input "text" at bounding box center [412, 237] width 57 height 13
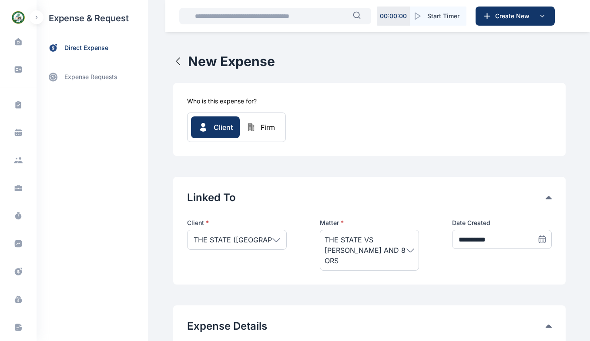
scroll to position [0, 0]
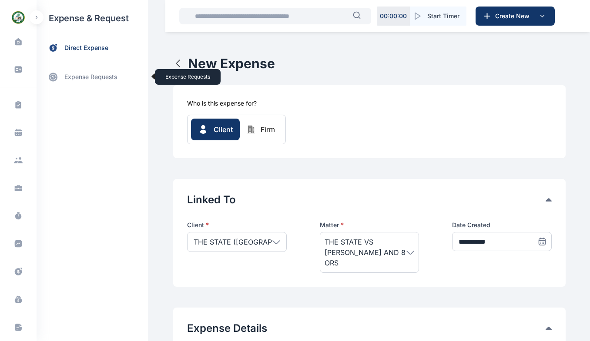
click at [95, 81] on link "expense requests expense requests" at bounding box center [92, 77] width 111 height 21
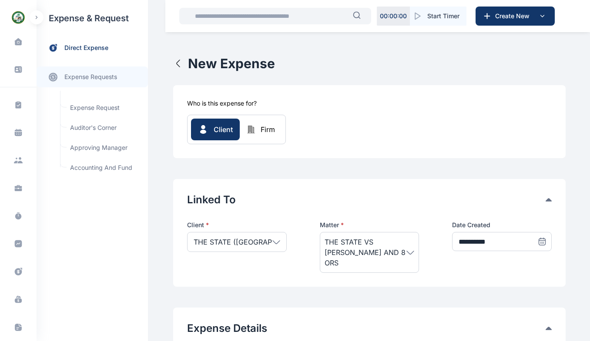
click at [17, 49] on span at bounding box center [18, 42] width 22 height 18
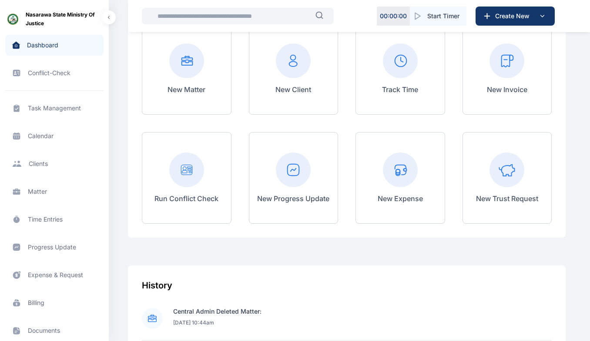
scroll to position [174, 0]
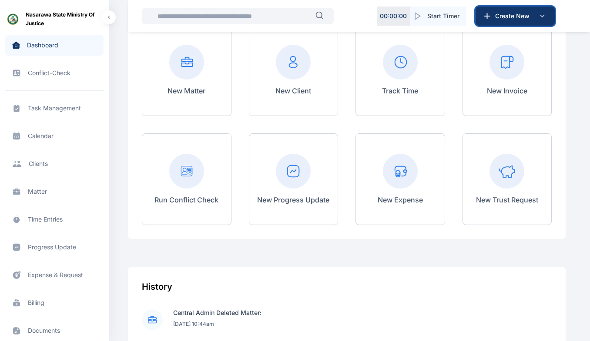
click at [480, 14] on button "Create New" at bounding box center [514, 16] width 79 height 19
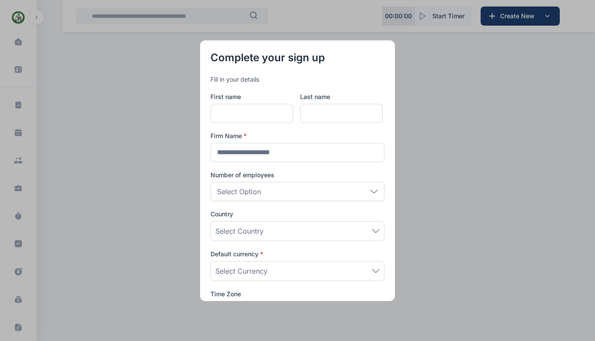
click at [436, 114] on button "button" at bounding box center [297, 170] width 595 height 341
click at [138, 90] on button "button" at bounding box center [297, 170] width 595 height 341
click at [488, 227] on button "button" at bounding box center [297, 170] width 595 height 341
click at [441, 133] on button "button" at bounding box center [297, 170] width 595 height 341
